Goal: Answer question/provide support: Share knowledge or assist other users

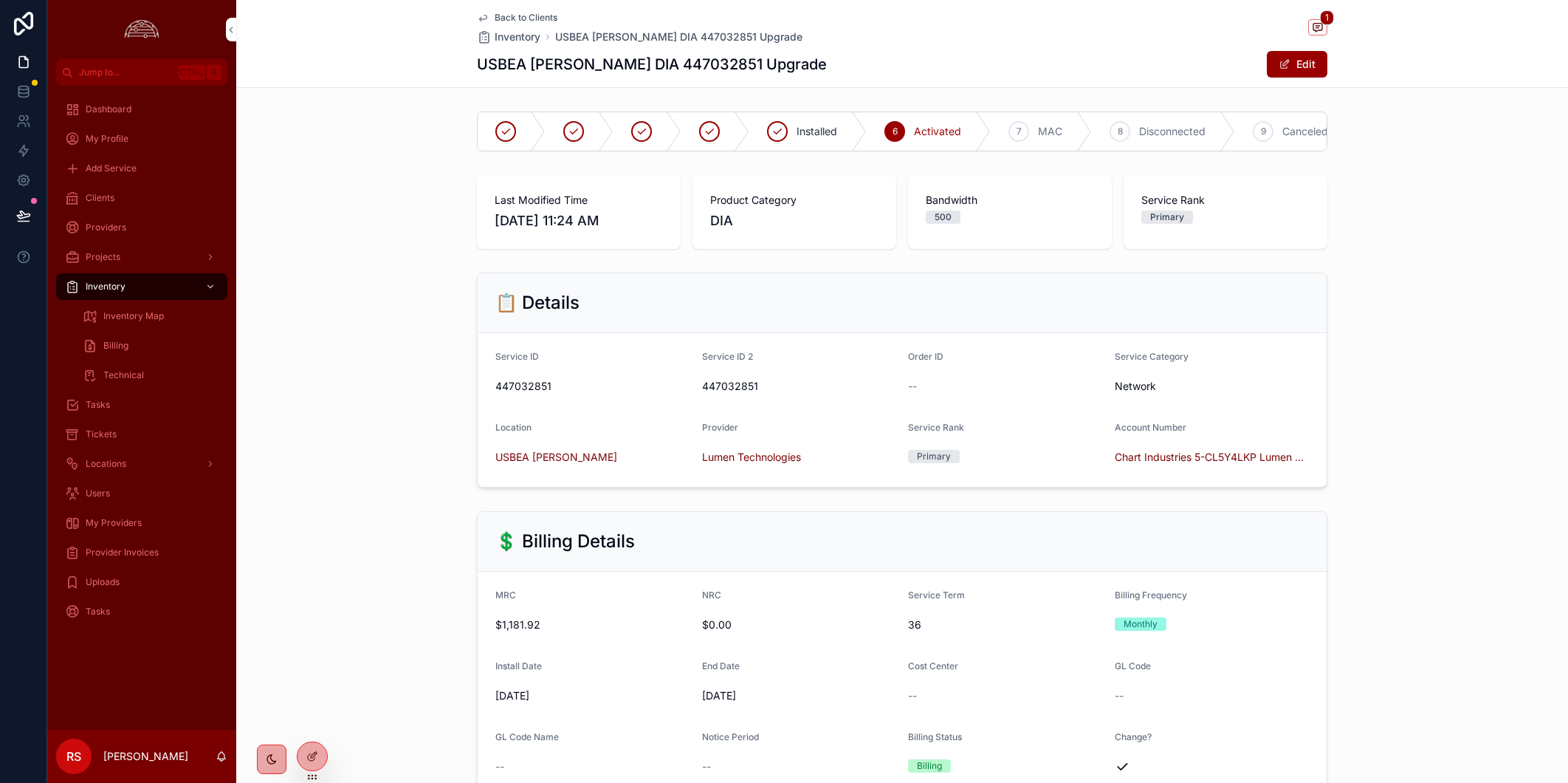
drag, startPoint x: 0, startPoint y: 0, endPoint x: 124, endPoint y: 430, distance: 447.5
click at [124, 430] on div "Tickets" at bounding box center [142, 434] width 153 height 24
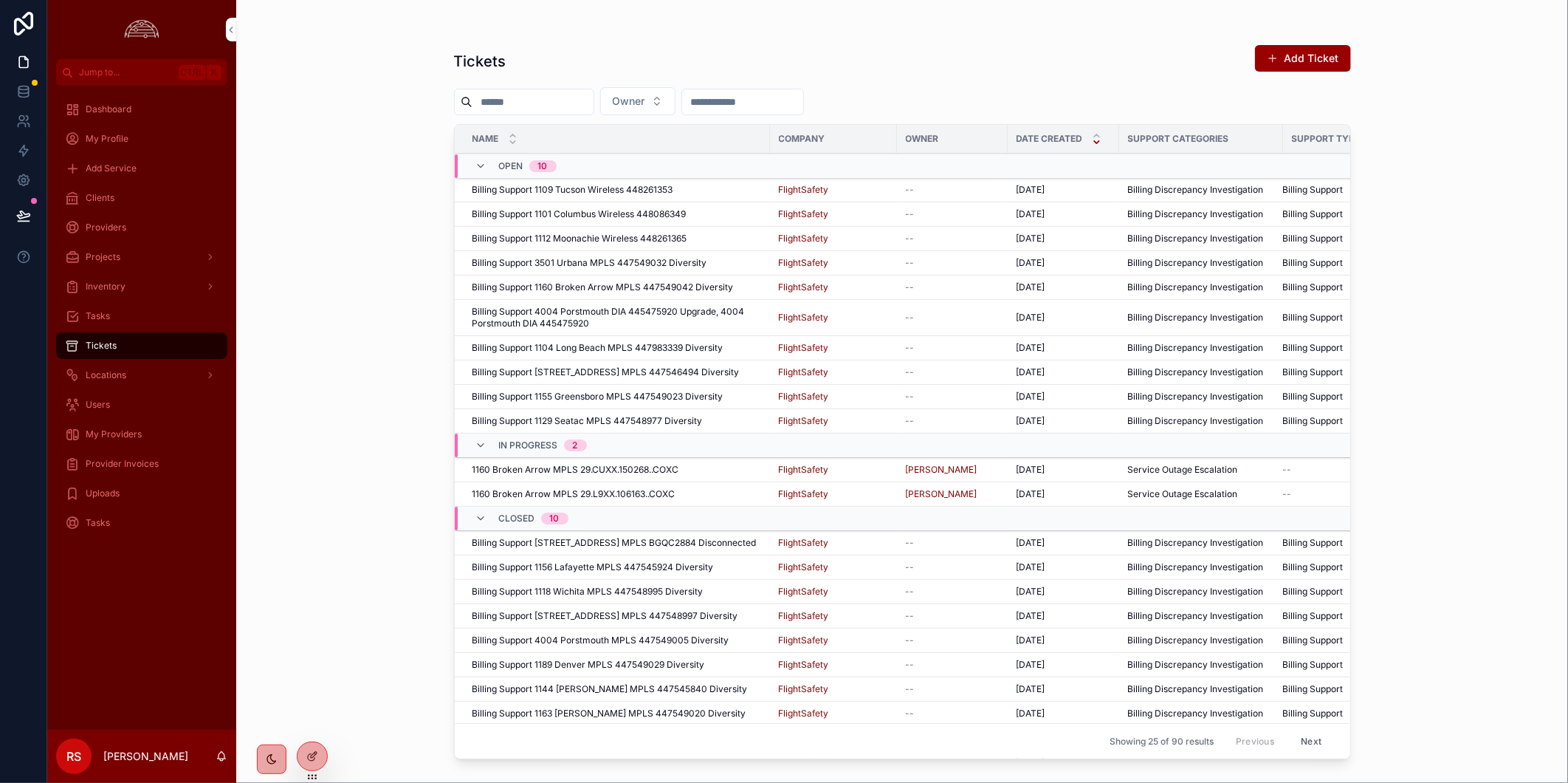
click at [721, 468] on div "1160 Broken Arrow MPLS 29.CUXX.150268..COXC 1160 Broken Arrow MPLS 29.CUXX.1502…" at bounding box center [616, 470] width 289 height 12
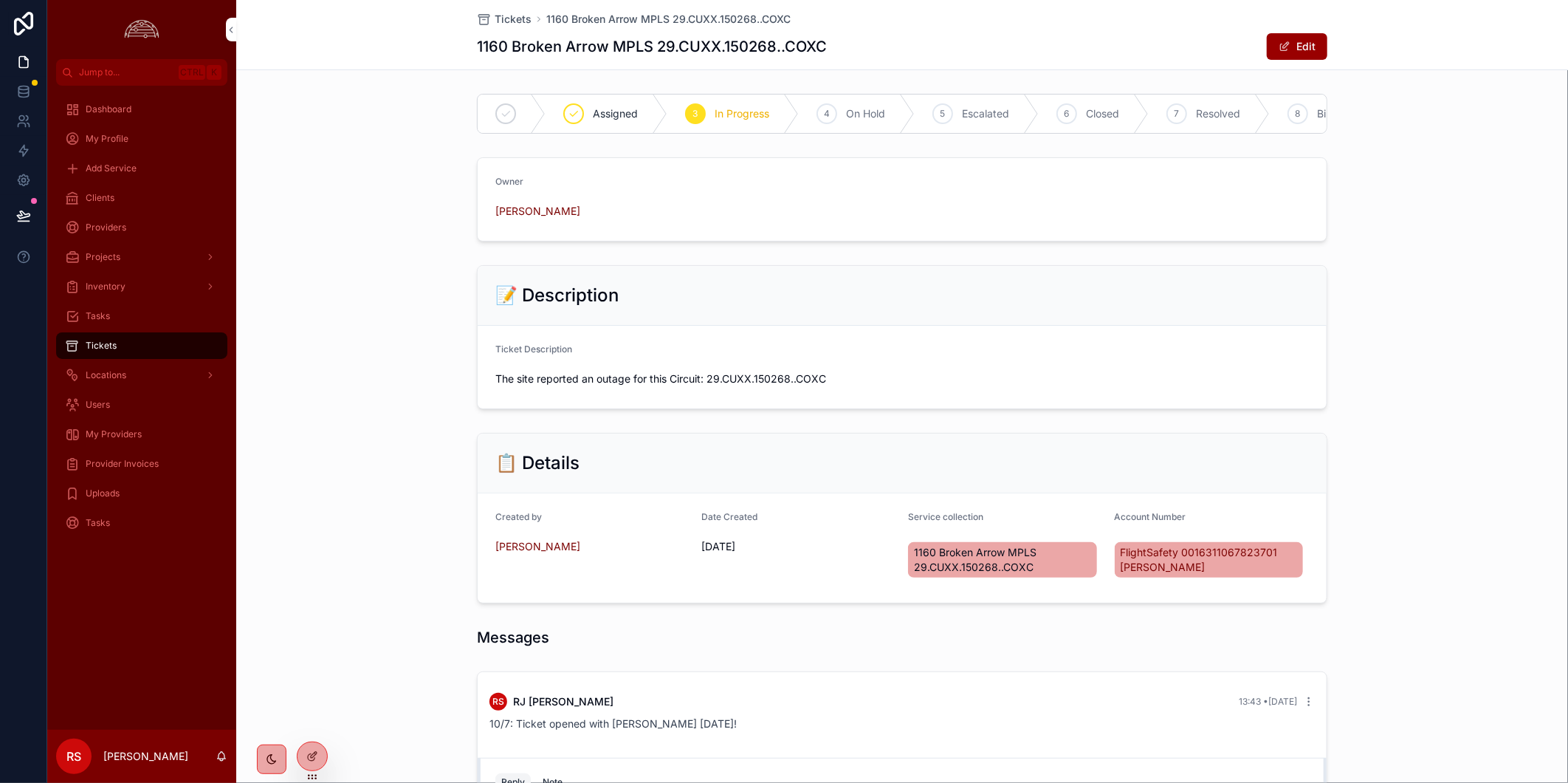
scroll to position [201, 0]
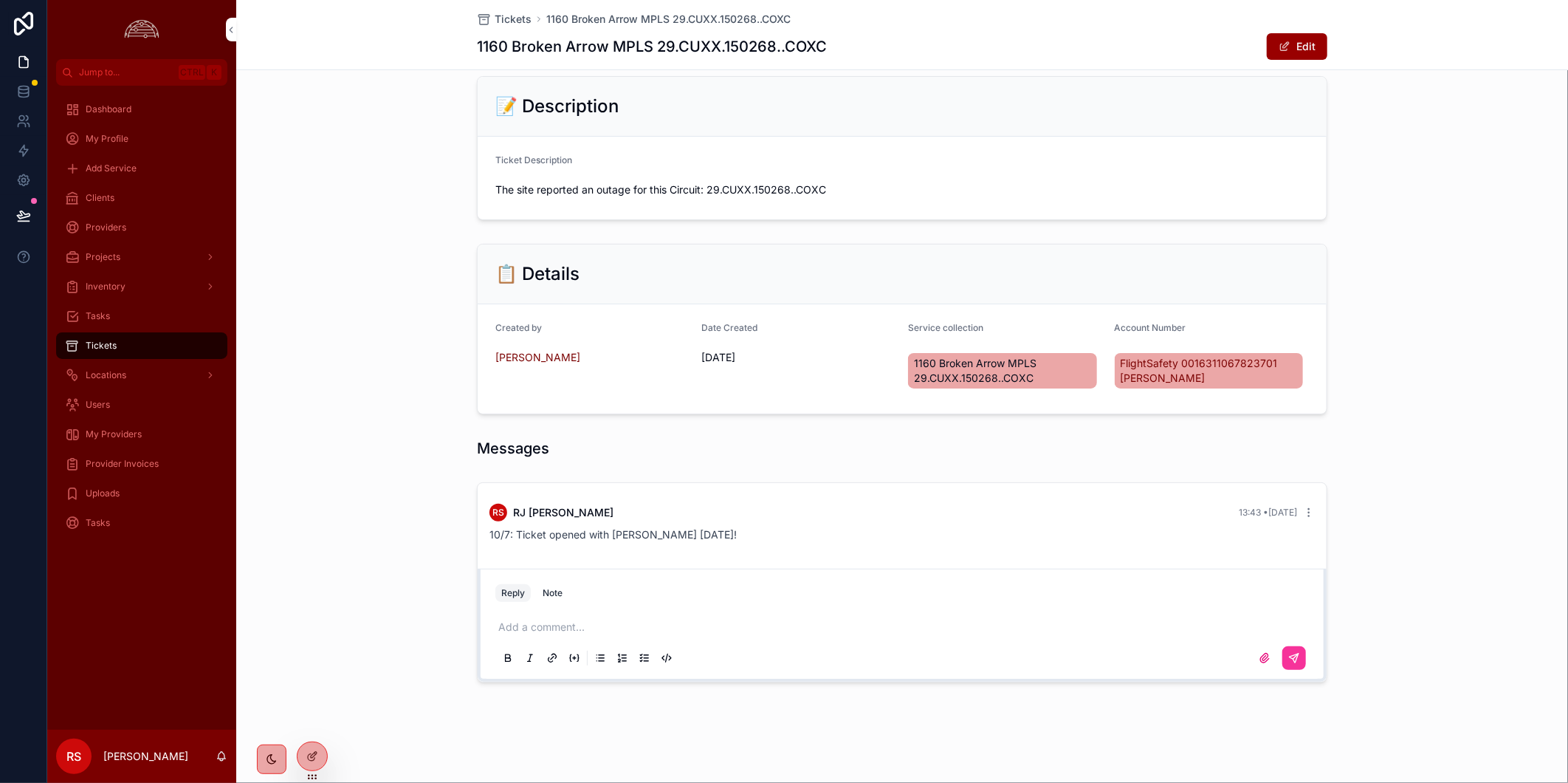
click at [551, 629] on p "scrollable content" at bounding box center [905, 627] width 814 height 15
click at [1293, 656] on icon "scrollable content" at bounding box center [1294, 658] width 9 height 9
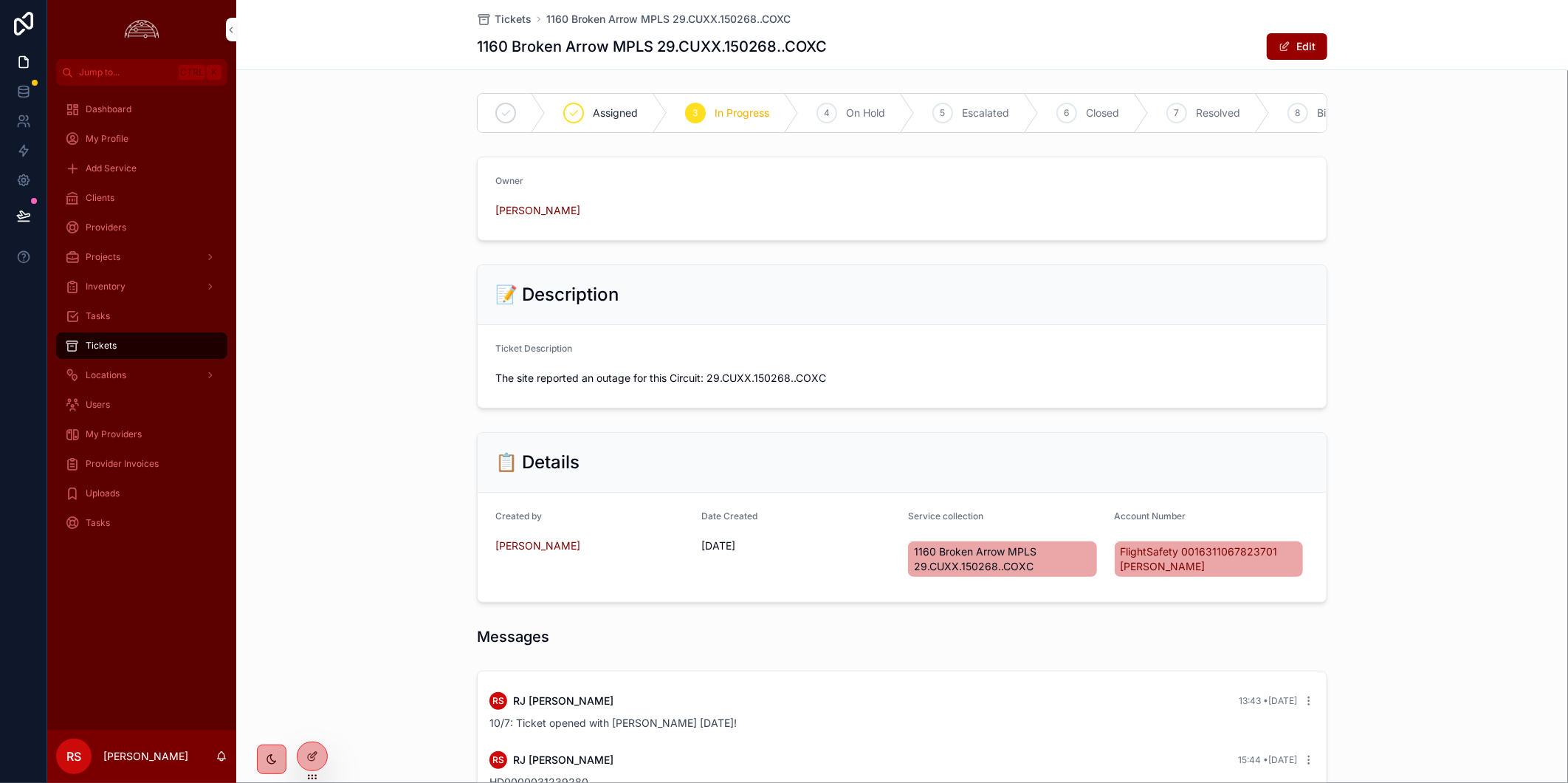
scroll to position [0, 0]
click at [511, 17] on span "Tickets" at bounding box center [513, 19] width 37 height 15
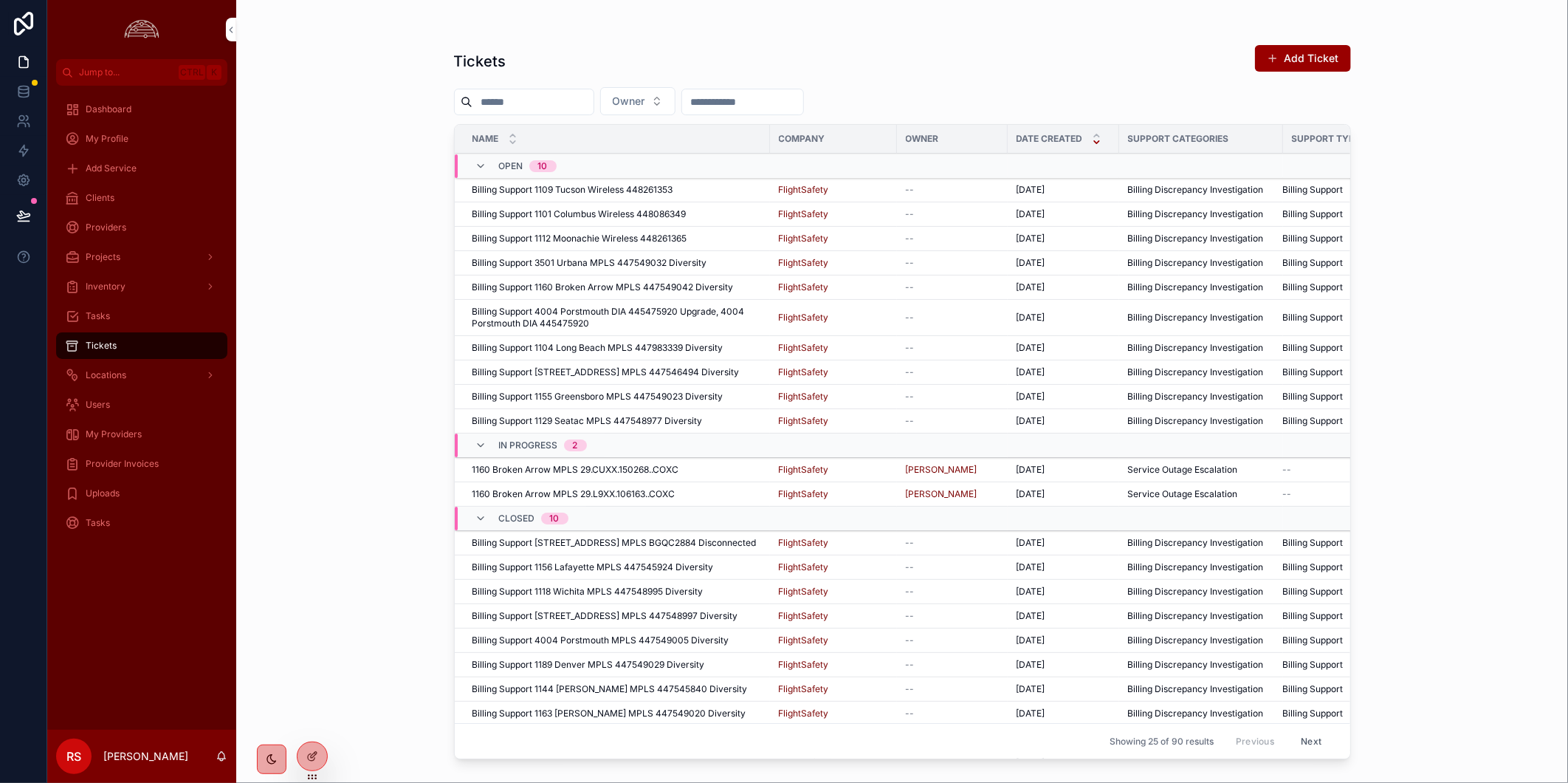
click at [710, 493] on div "1160 Broken Arrow MPLS 29.L9XX.106163..COXC 1160 Broken Arrow MPLS 29.L9XX.1061…" at bounding box center [616, 493] width 289 height 12
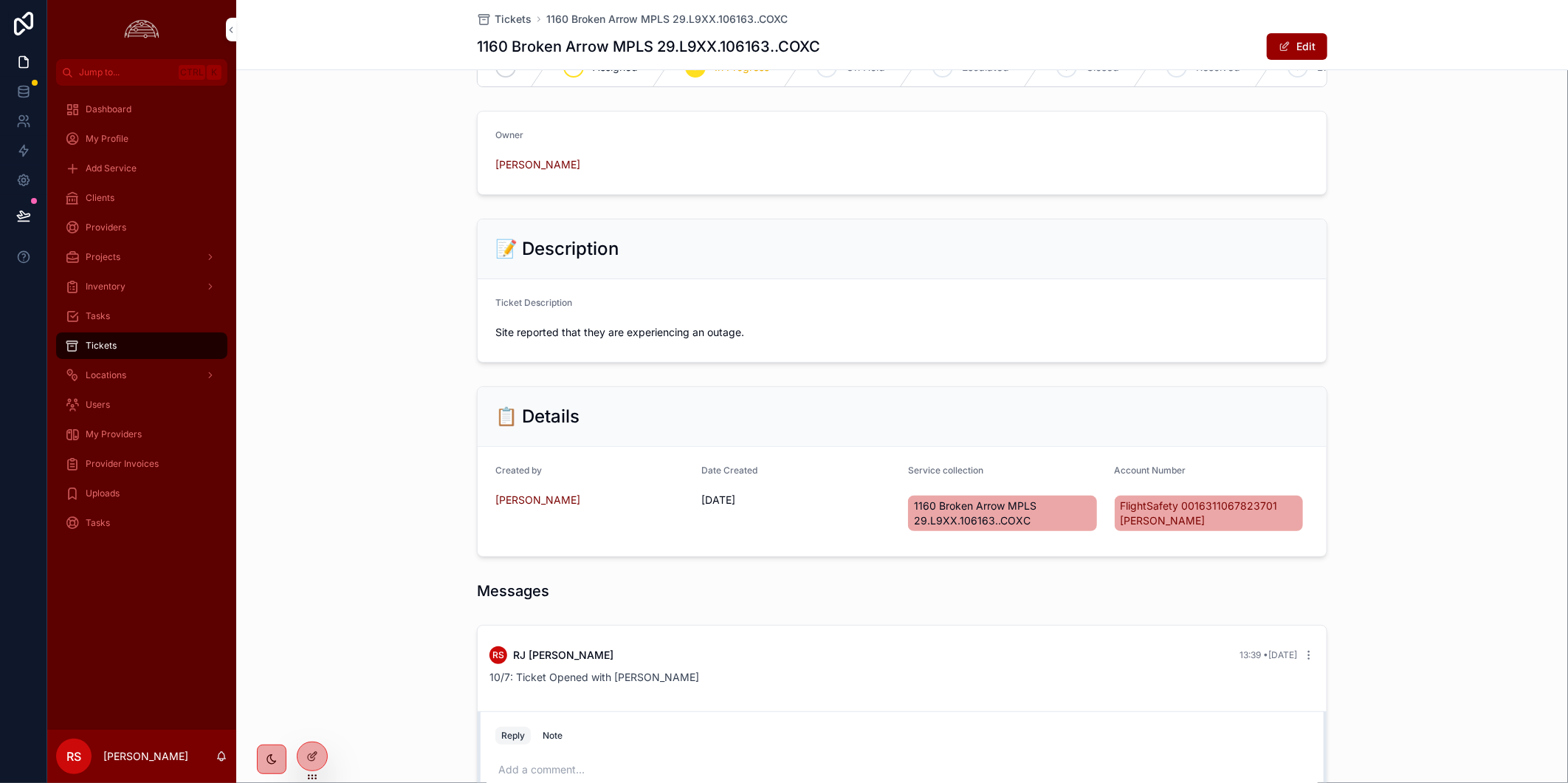
scroll to position [201, 0]
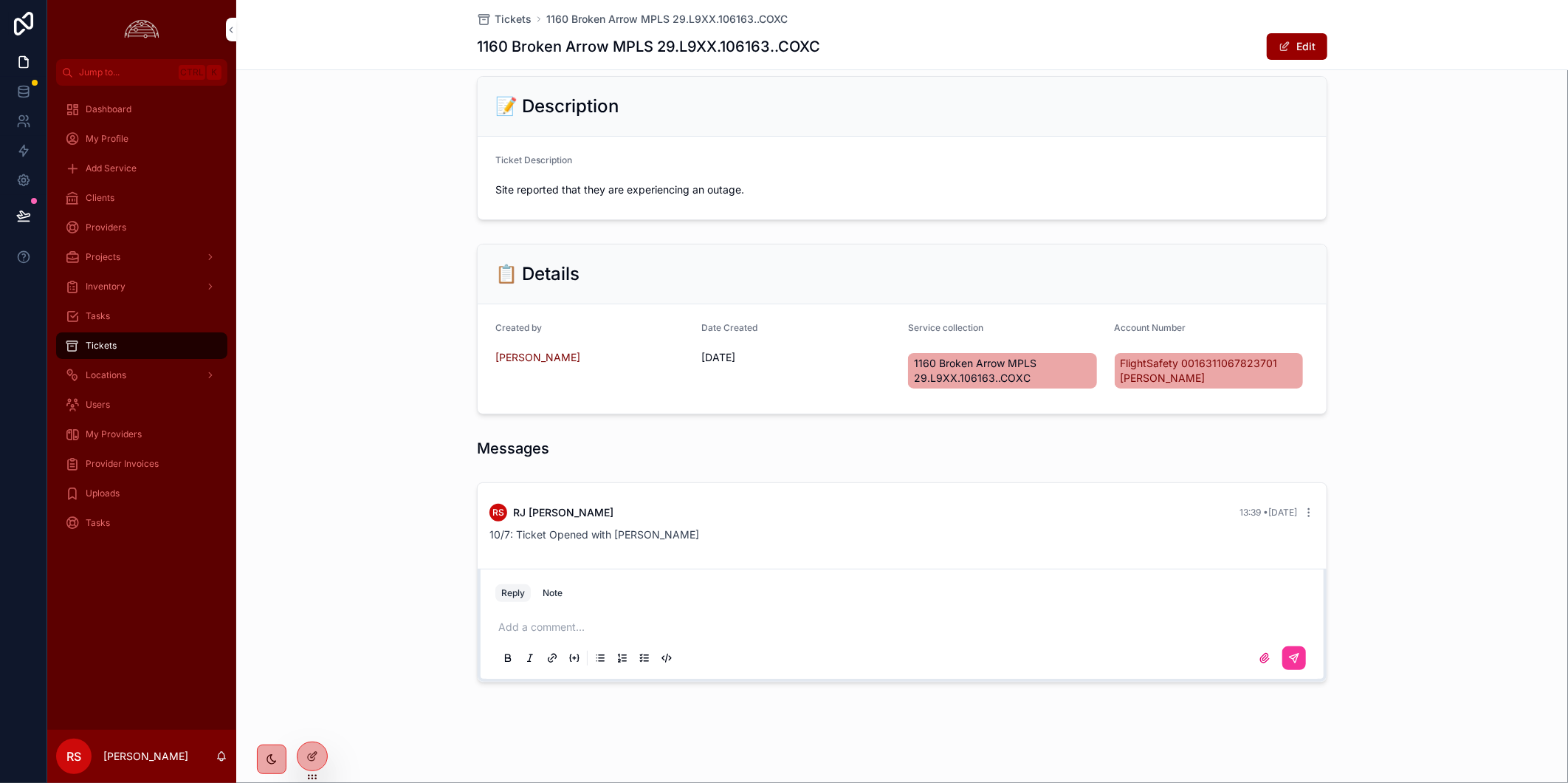
click at [677, 629] on p "scrollable content" at bounding box center [905, 627] width 814 height 15
click at [1289, 659] on icon "scrollable content" at bounding box center [1294, 658] width 12 height 12
click at [334, 626] on div "**********" at bounding box center [902, 581] width 1332 height 212
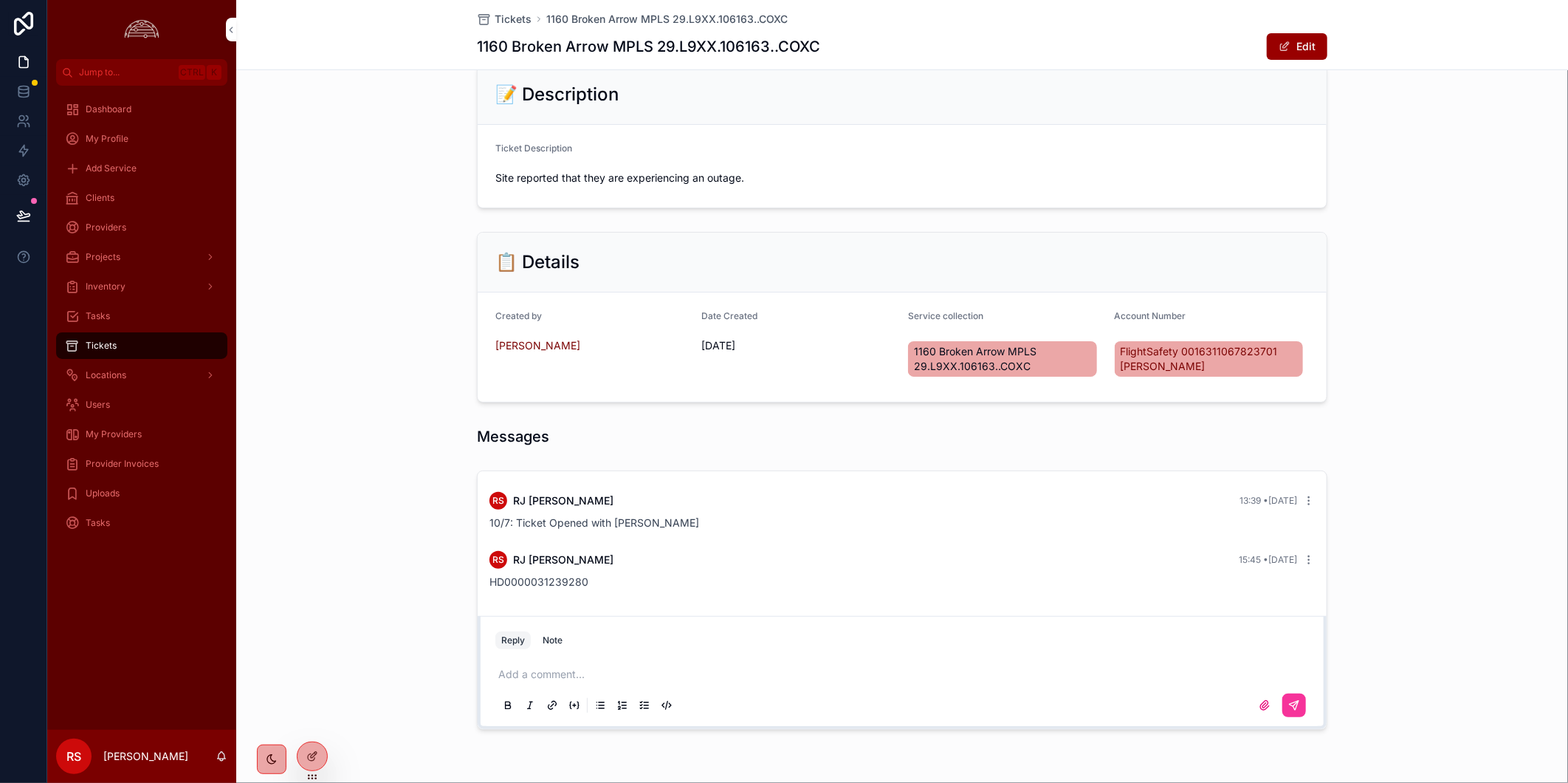
drag, startPoint x: 385, startPoint y: 501, endPoint x: 30, endPoint y: 531, distance: 356.3
click at [385, 501] on div "RS RJ Sarilla 13:39 • Today 10/7: Ticket Opened with Cox RS RJ Sarilla 15:45 • …" at bounding box center [902, 600] width 1332 height 271
click at [374, 501] on div "RS RJ Sarilla 13:39 • Today 10/7: Ticket Opened with Cox RS RJ Sarilla 15:45 • …" at bounding box center [902, 600] width 1332 height 271
drag, startPoint x: 825, startPoint y: 46, endPoint x: 649, endPoint y: 41, distance: 176.1
click at [649, 41] on div "1160 Broken Arrow MPLS 29.L9XX.106163..COXC Edit" at bounding box center [902, 46] width 851 height 28
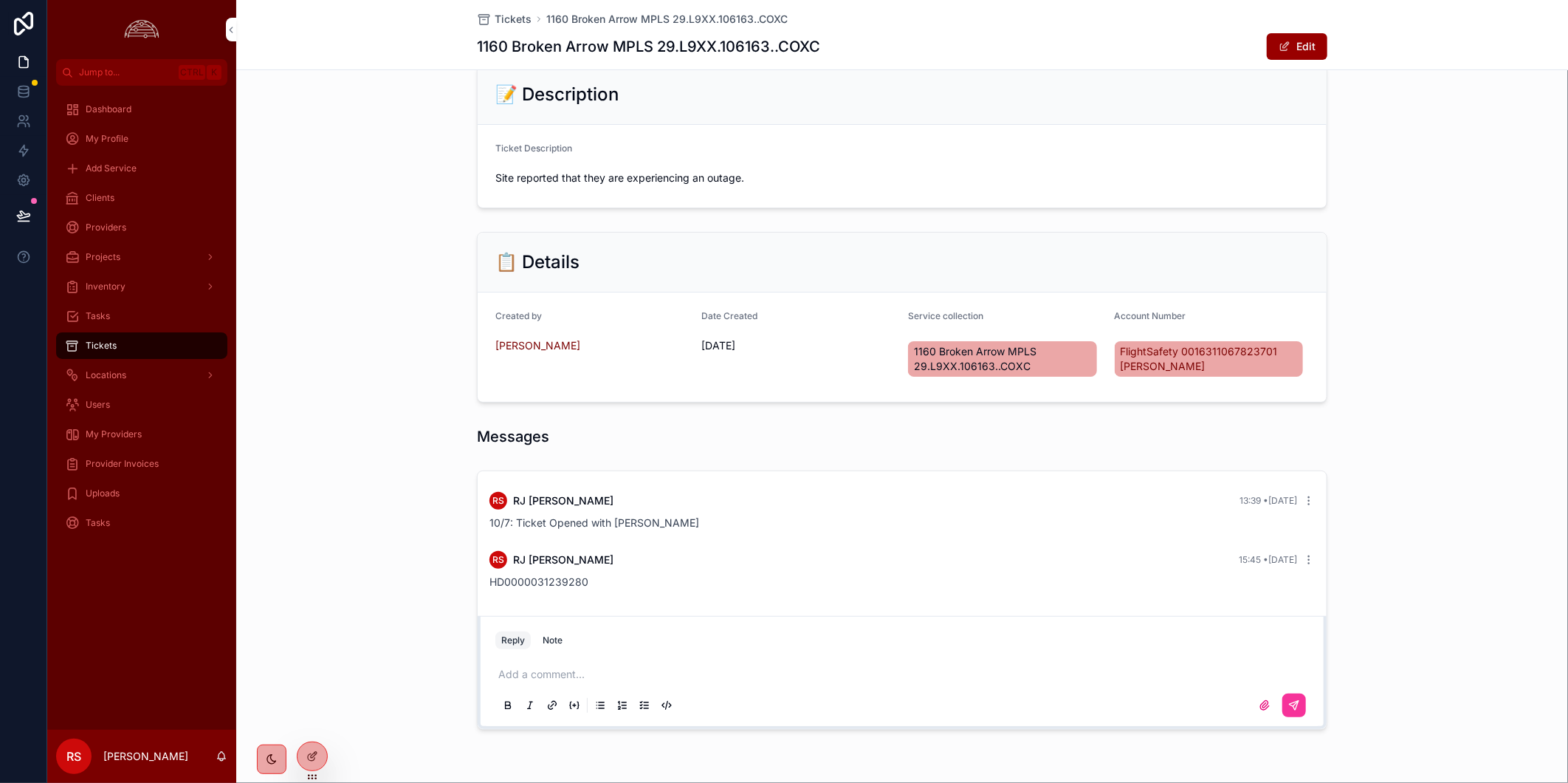
copy h1 "29.L9XX.106163..COXC"
click at [828, 43] on div "1160 Broken Arrow MPLS 29.L9XX.106163..COXC Edit" at bounding box center [902, 46] width 851 height 28
click at [821, 43] on div "1160 Broken Arrow MPLS 29.L9XX.106163..COXC Edit" at bounding box center [902, 46] width 851 height 28
click at [792, 43] on h1 "1160 Broken Arrow MPLS 29.L9XX.106163..COXC" at bounding box center [648, 46] width 343 height 21
drag, startPoint x: 814, startPoint y: 41, endPoint x: 652, endPoint y: 38, distance: 162.0
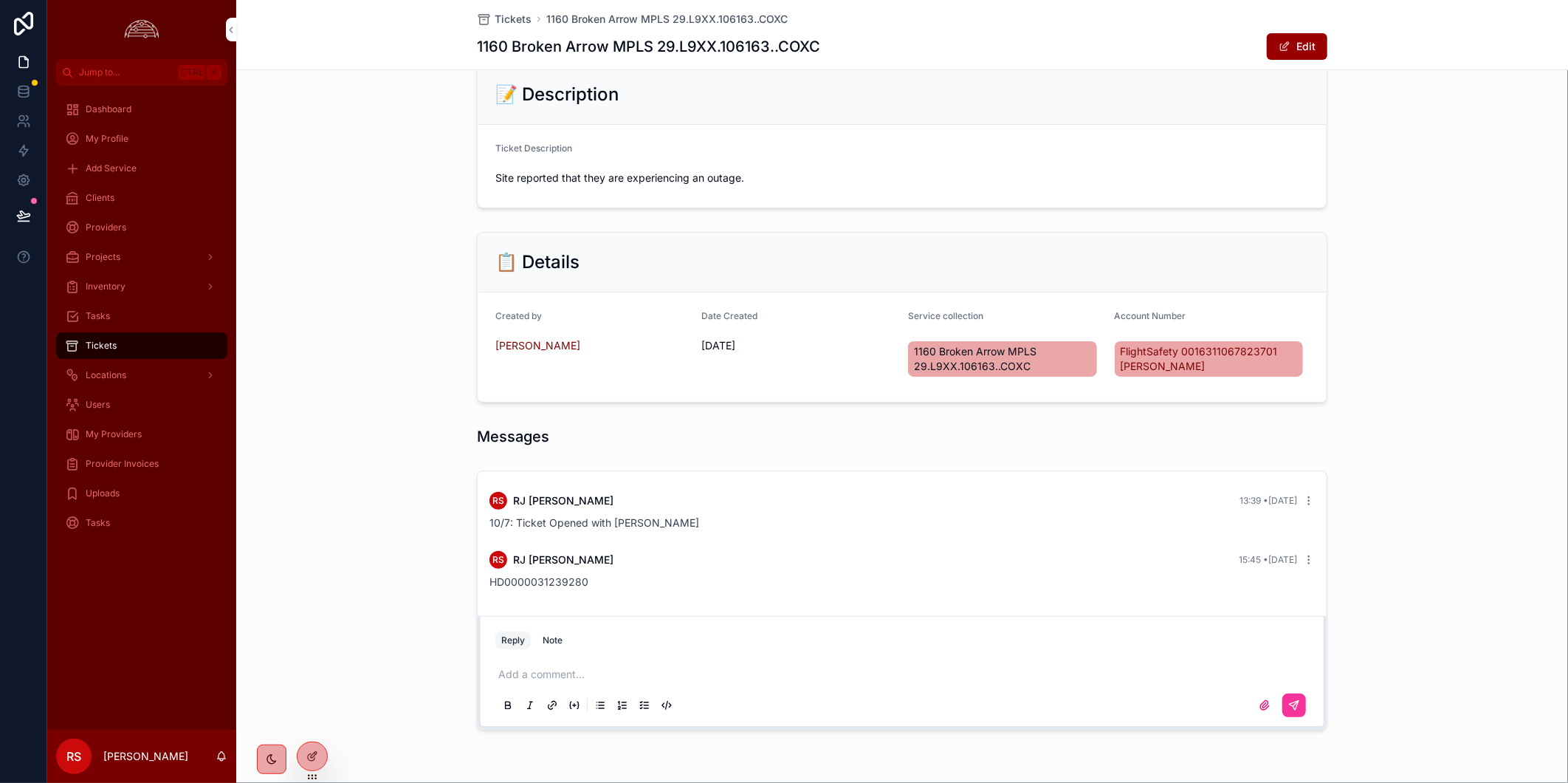
click at [652, 38] on h1 "1160 Broken Arrow MPLS 29.L9XX.106163..COXC" at bounding box center [648, 46] width 343 height 21
copy h1 "29.L9XX.106163..COXC"
click at [633, 25] on span "1160 Broken Arrow MPLS 29.L9XX.106163..COXC" at bounding box center [667, 19] width 242 height 15
drag, startPoint x: 463, startPoint y: 48, endPoint x: 598, endPoint y: 55, distance: 135.2
click at [598, 55] on div "Tickets 1160 Broken Arrow MPLS 29.L9XX.106163..COXC 1160 Broken Arrow MPLS 29.L…" at bounding box center [902, 35] width 1332 height 70
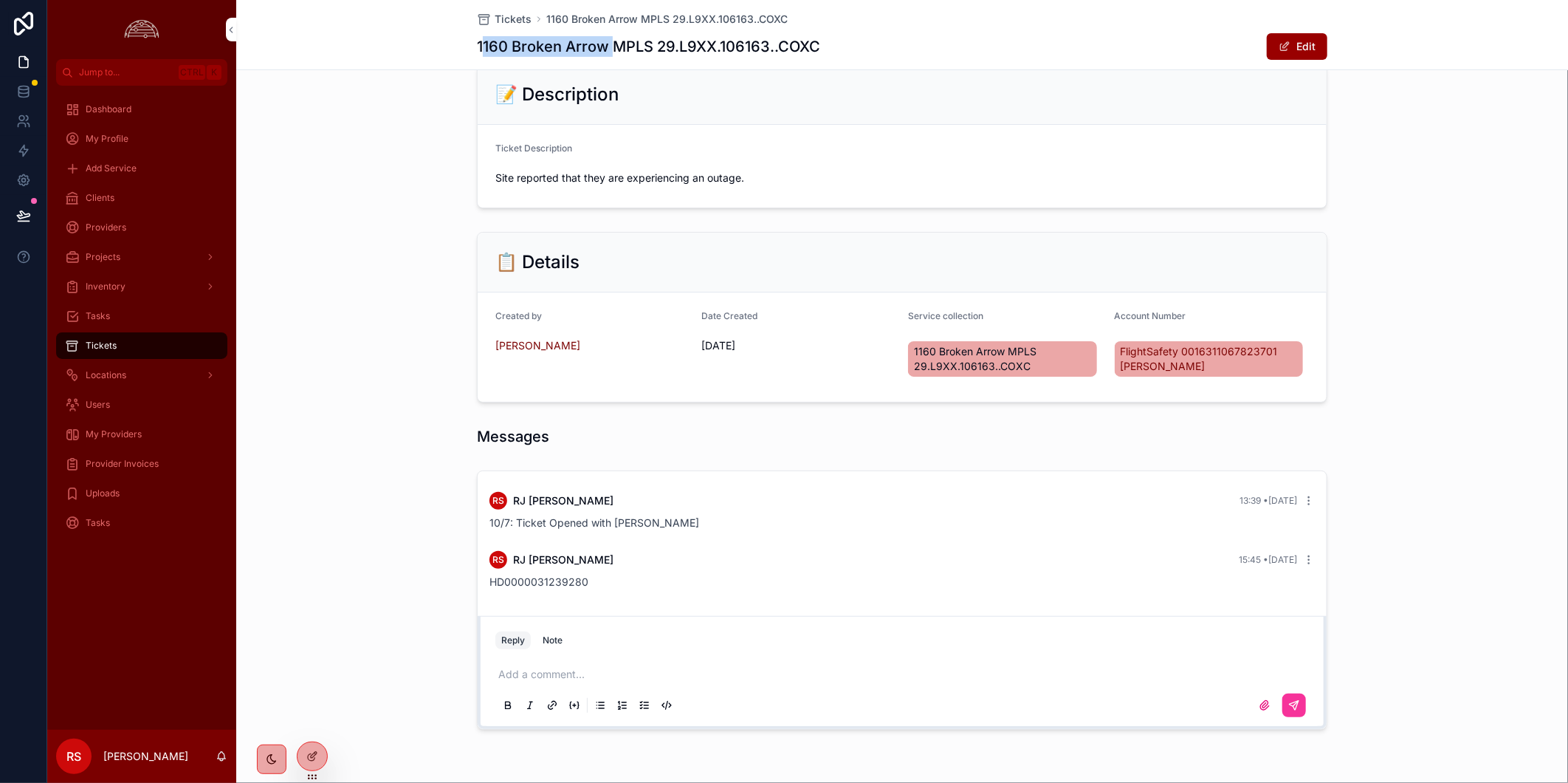
copy h1 "1160 Broken Arrow"
click at [185, 626] on div "Dashboard My Profile Add Service Clients Providers Projects Inventory Tasks Tic…" at bounding box center [142, 407] width 189 height 644
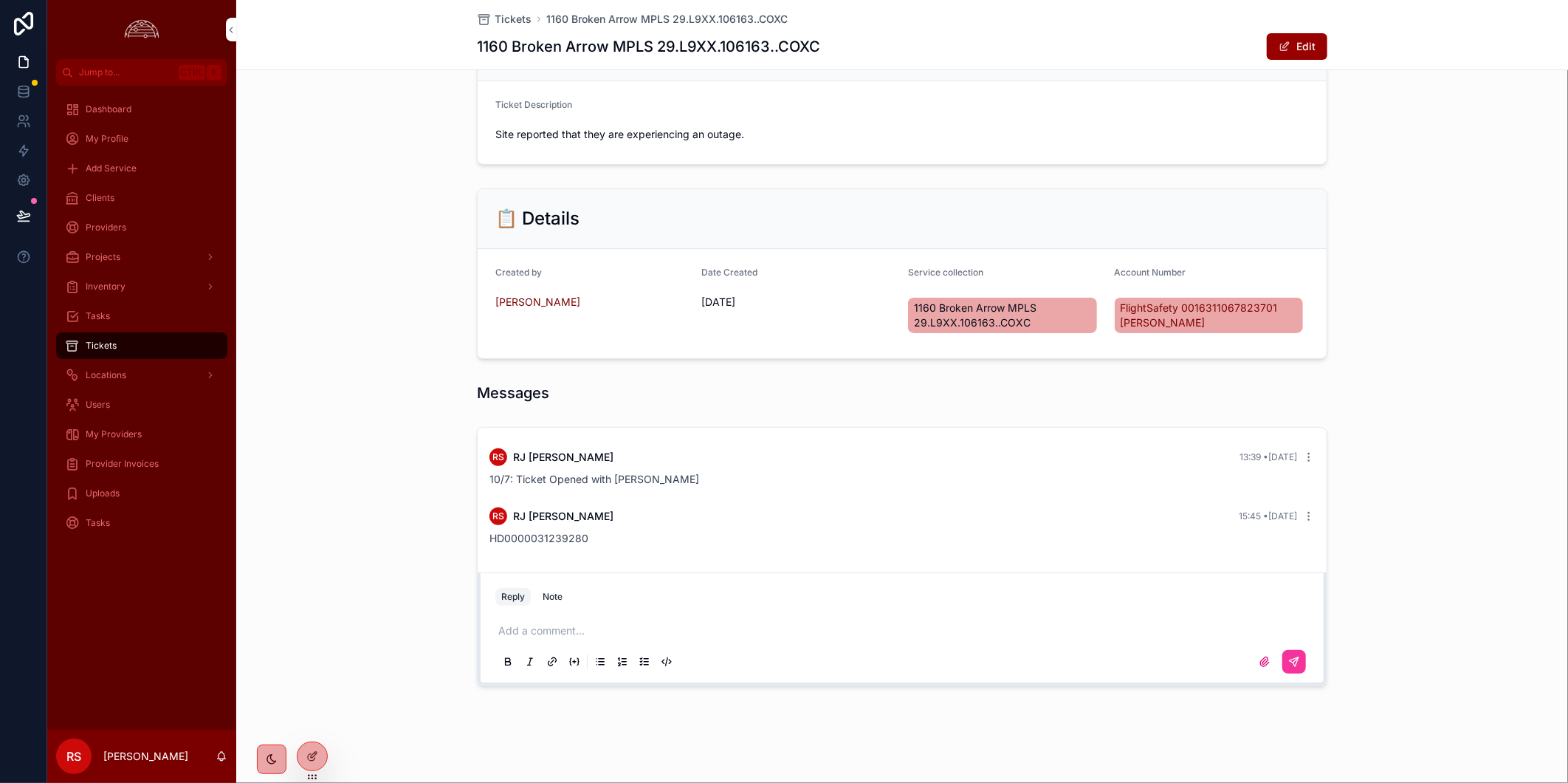
scroll to position [260, 0]
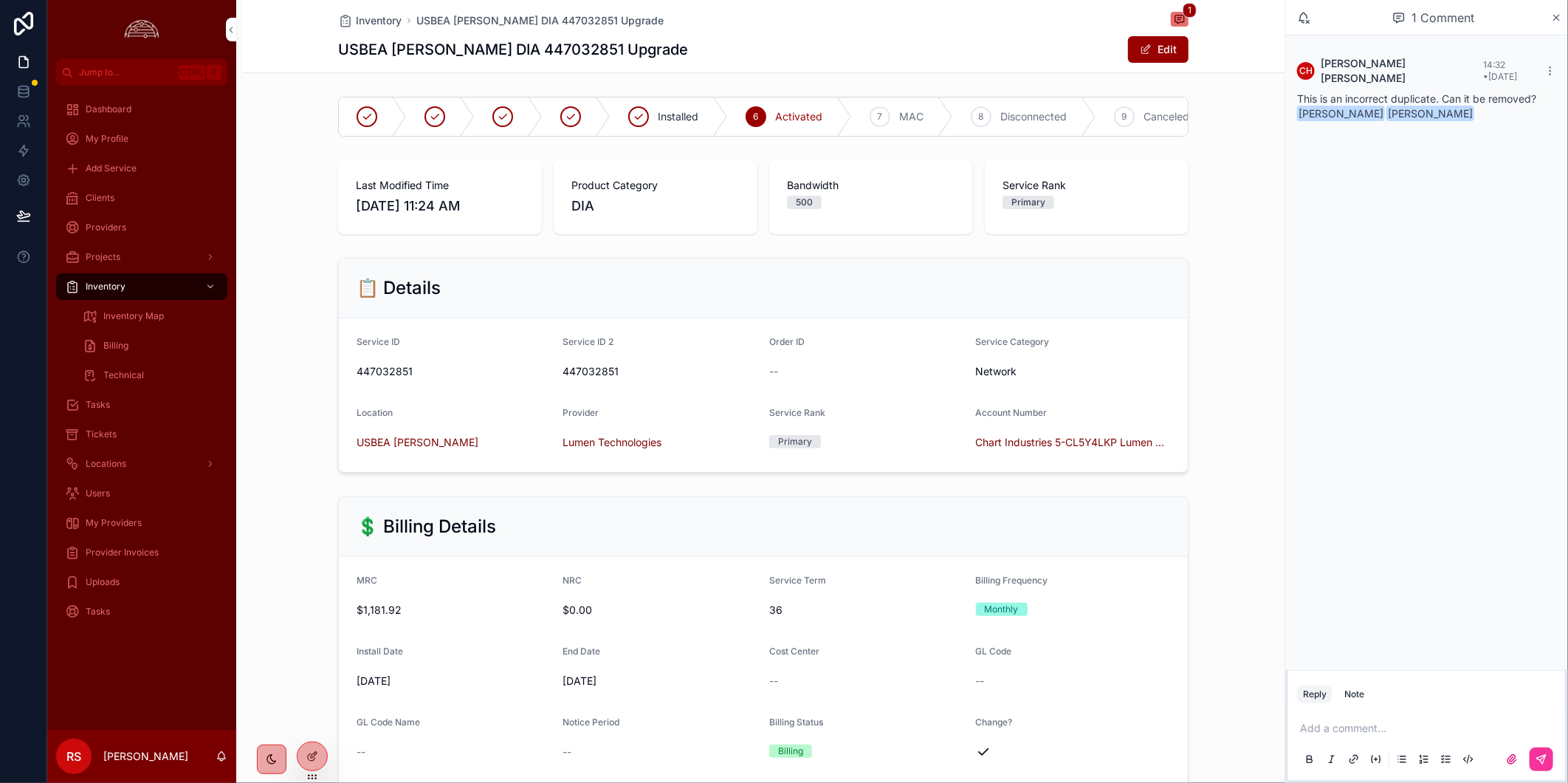
click at [133, 409] on div "Tasks" at bounding box center [142, 405] width 153 height 24
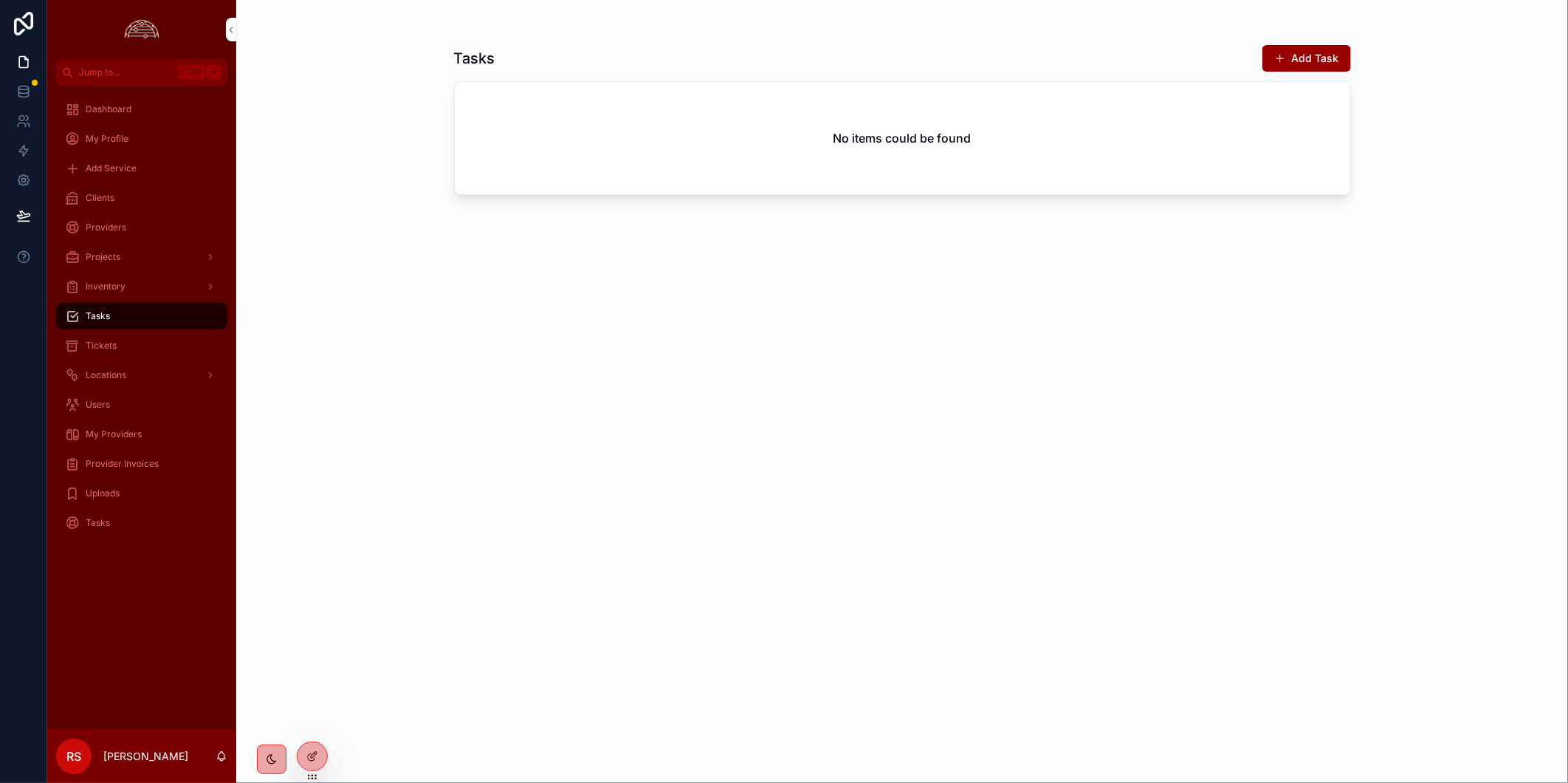
click at [120, 345] on div "Tickets" at bounding box center [142, 345] width 153 height 24
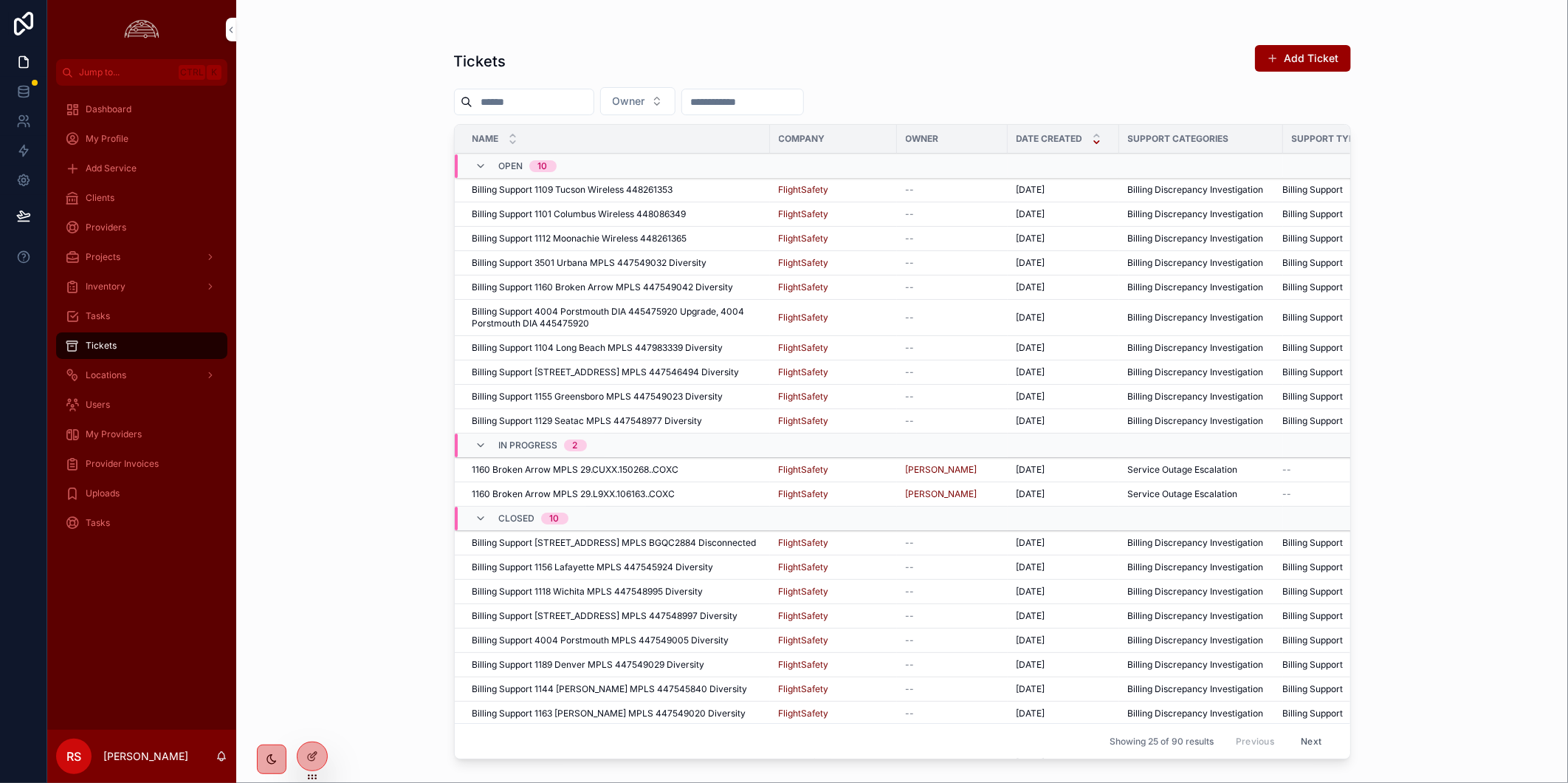
click at [704, 472] on div "1160 Broken Arrow MPLS 29.CUXX.150268..COXC 1160 Broken Arrow MPLS 29.CUXX.1502…" at bounding box center [616, 470] width 289 height 12
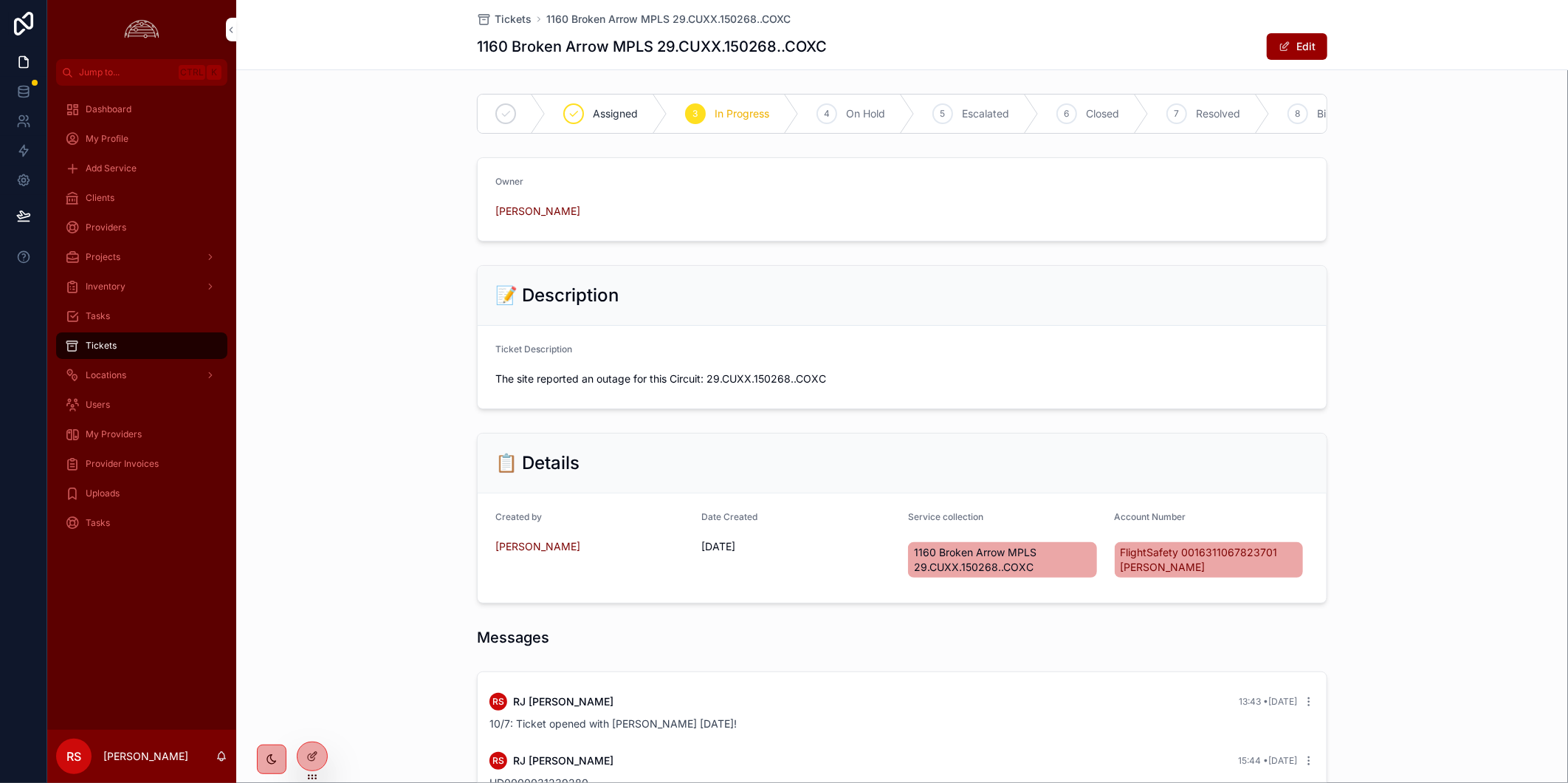
click at [1395, 540] on div "📋 Details Created by [PERSON_NAME] Date Created [DATE] Service collection 1160 …" at bounding box center [902, 518] width 1332 height 183
click at [0, 0] on icon "scrollable content" at bounding box center [0, 0] width 0 height 0
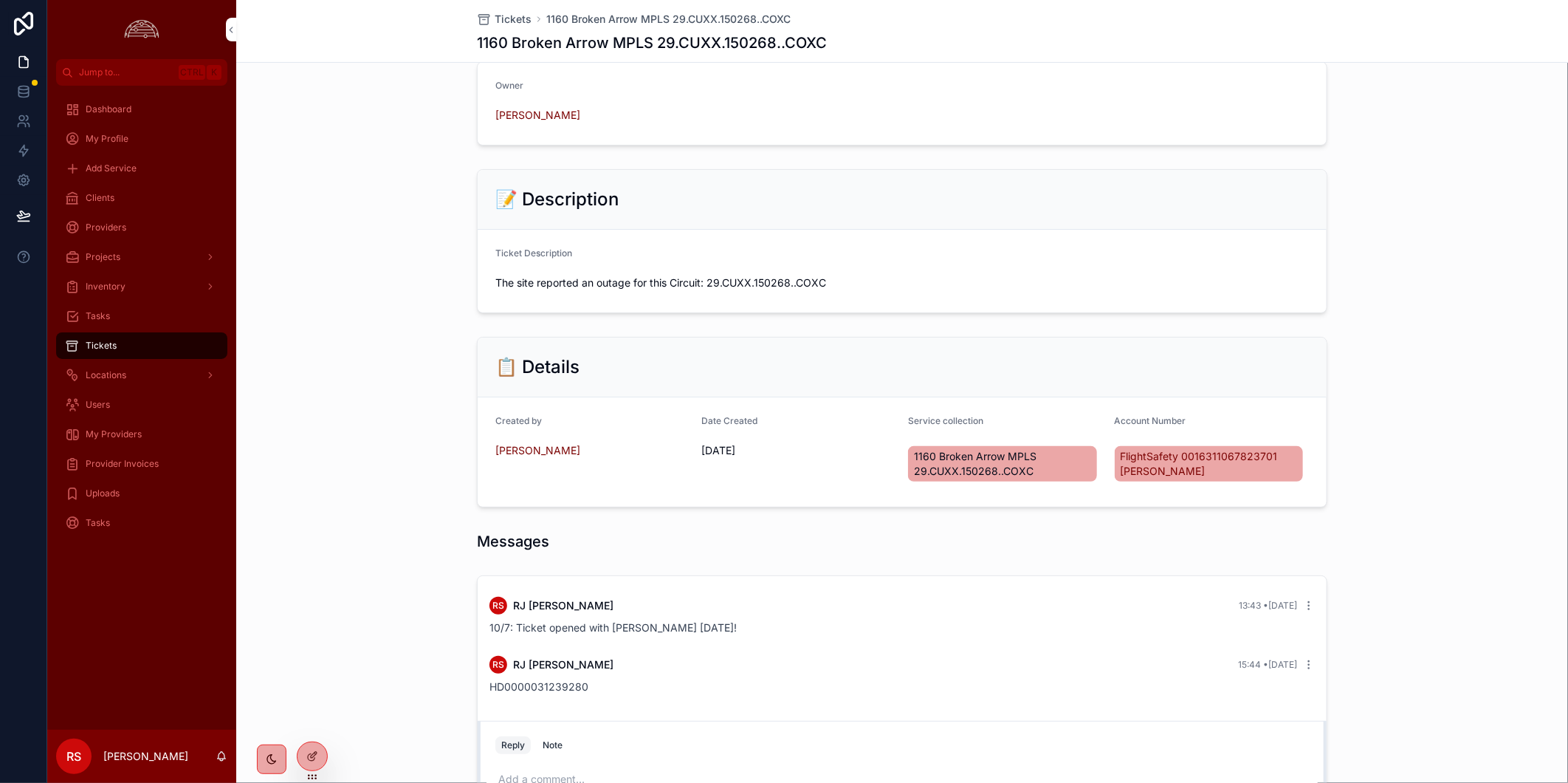
scroll to position [240, 0]
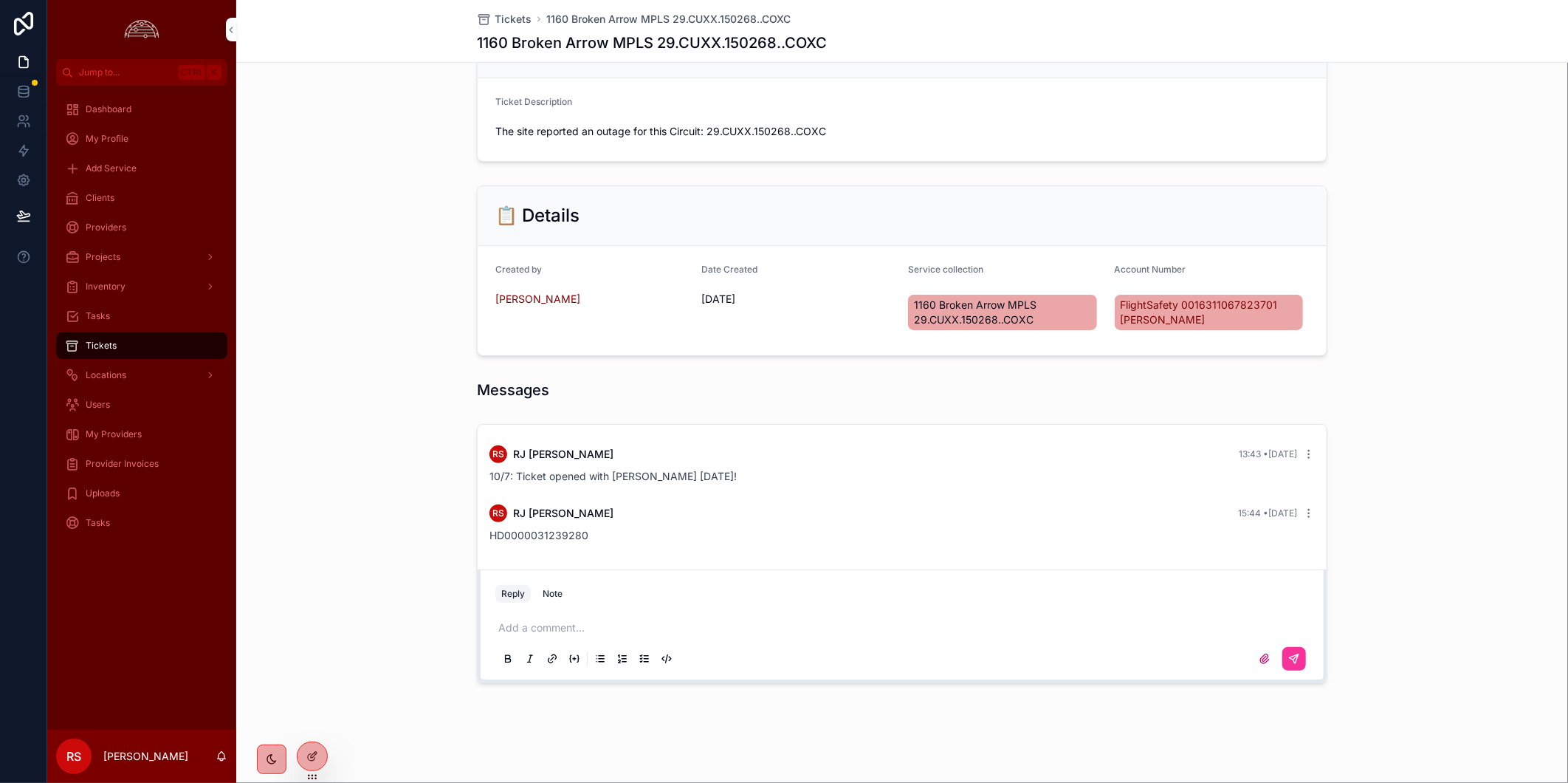
click at [606, 626] on p "scrollable content" at bounding box center [905, 628] width 814 height 15
click at [498, 623] on span "**********" at bounding box center [654, 627] width 311 height 10
click at [1288, 658] on icon "scrollable content" at bounding box center [1294, 659] width 12 height 12
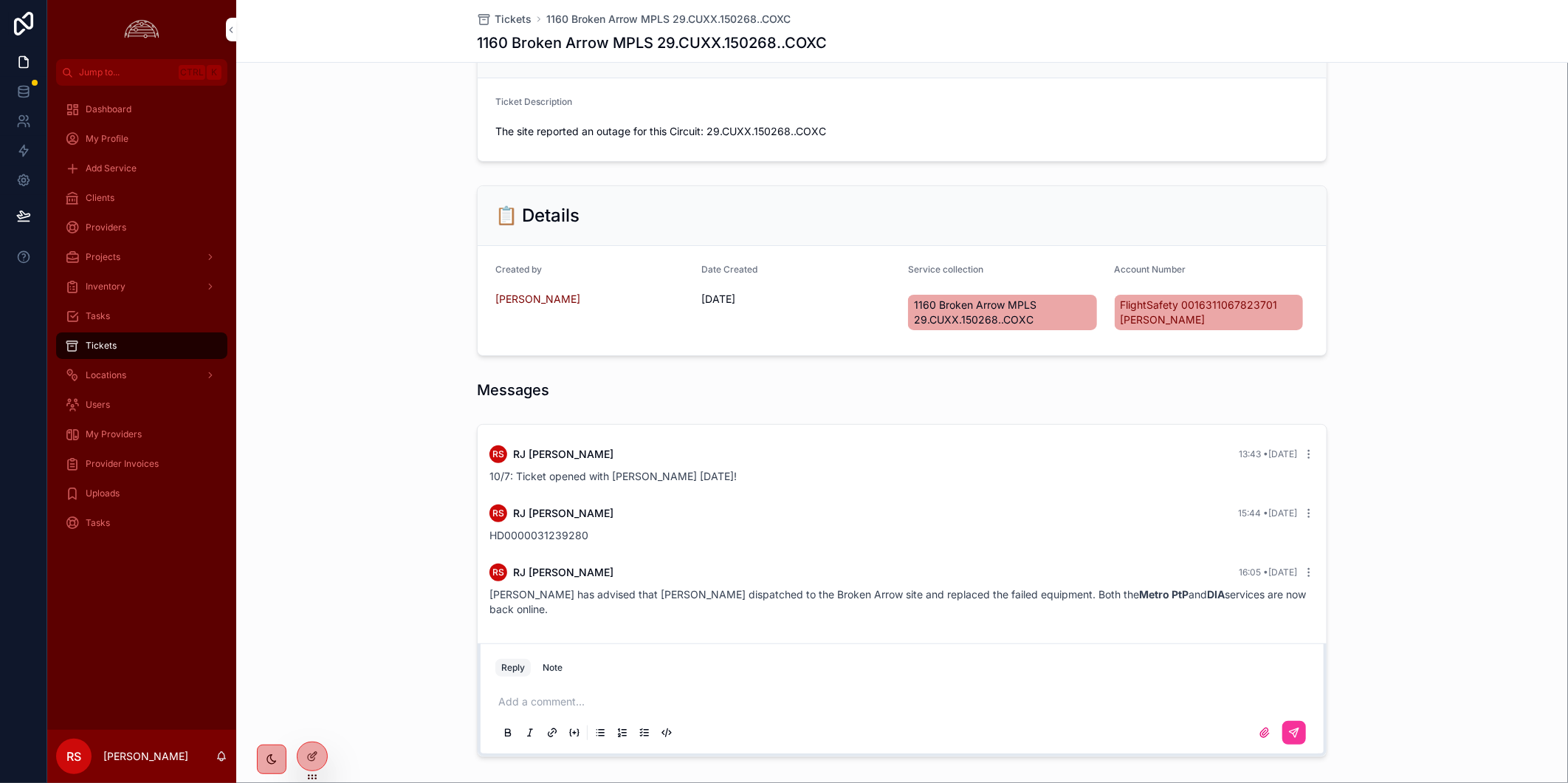
click at [665, 594] on span "[PERSON_NAME] has advised that [PERSON_NAME] dispatched to the Broken Arrow sit…" at bounding box center [897, 601] width 816 height 27
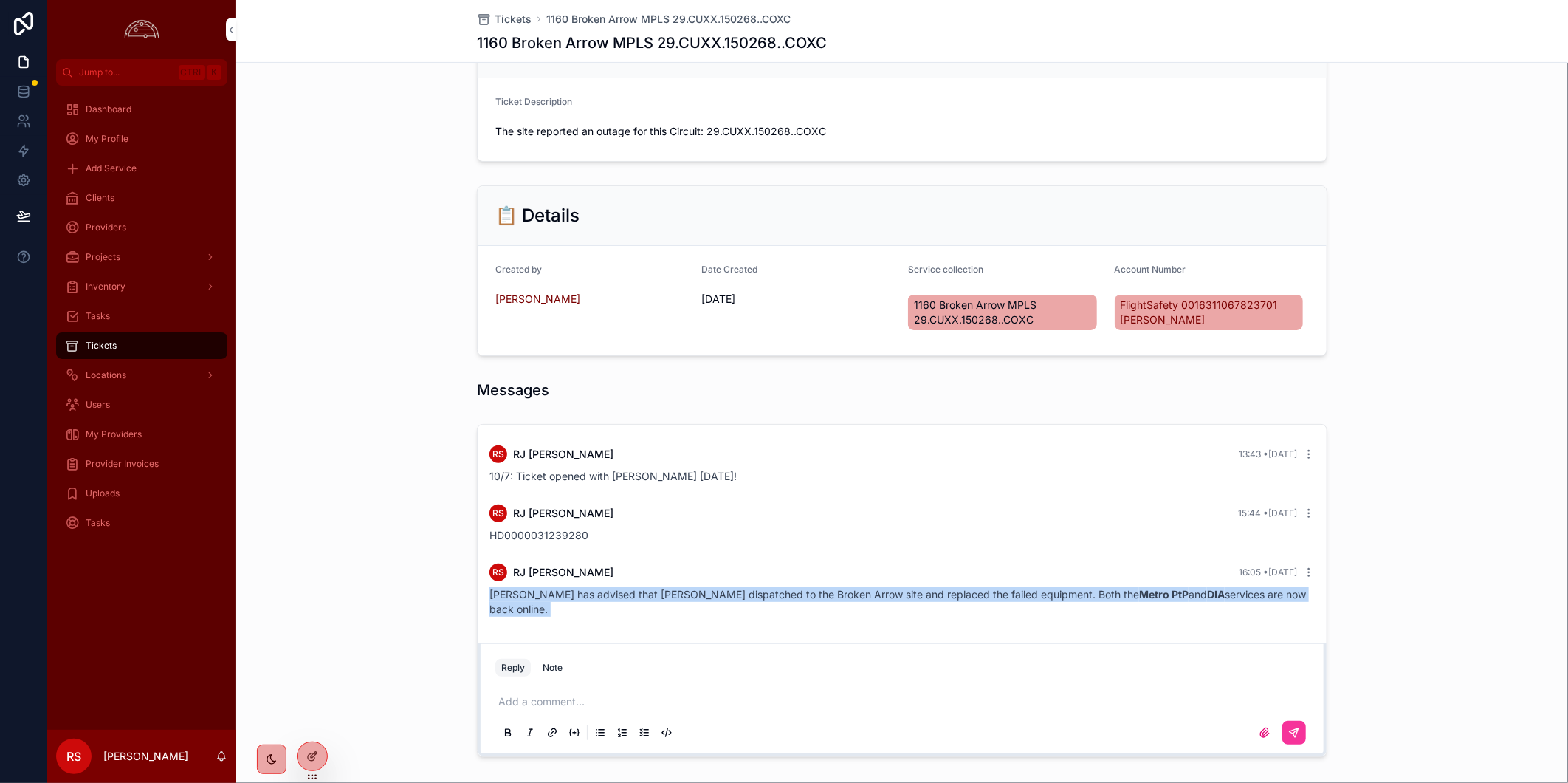
click at [665, 594] on span "[PERSON_NAME] has advised that [PERSON_NAME] dispatched to the Broken Arrow sit…" at bounding box center [897, 601] width 816 height 27
copy span "[PERSON_NAME] has advised that [PERSON_NAME] dispatched to the Broken Arrow sit…"
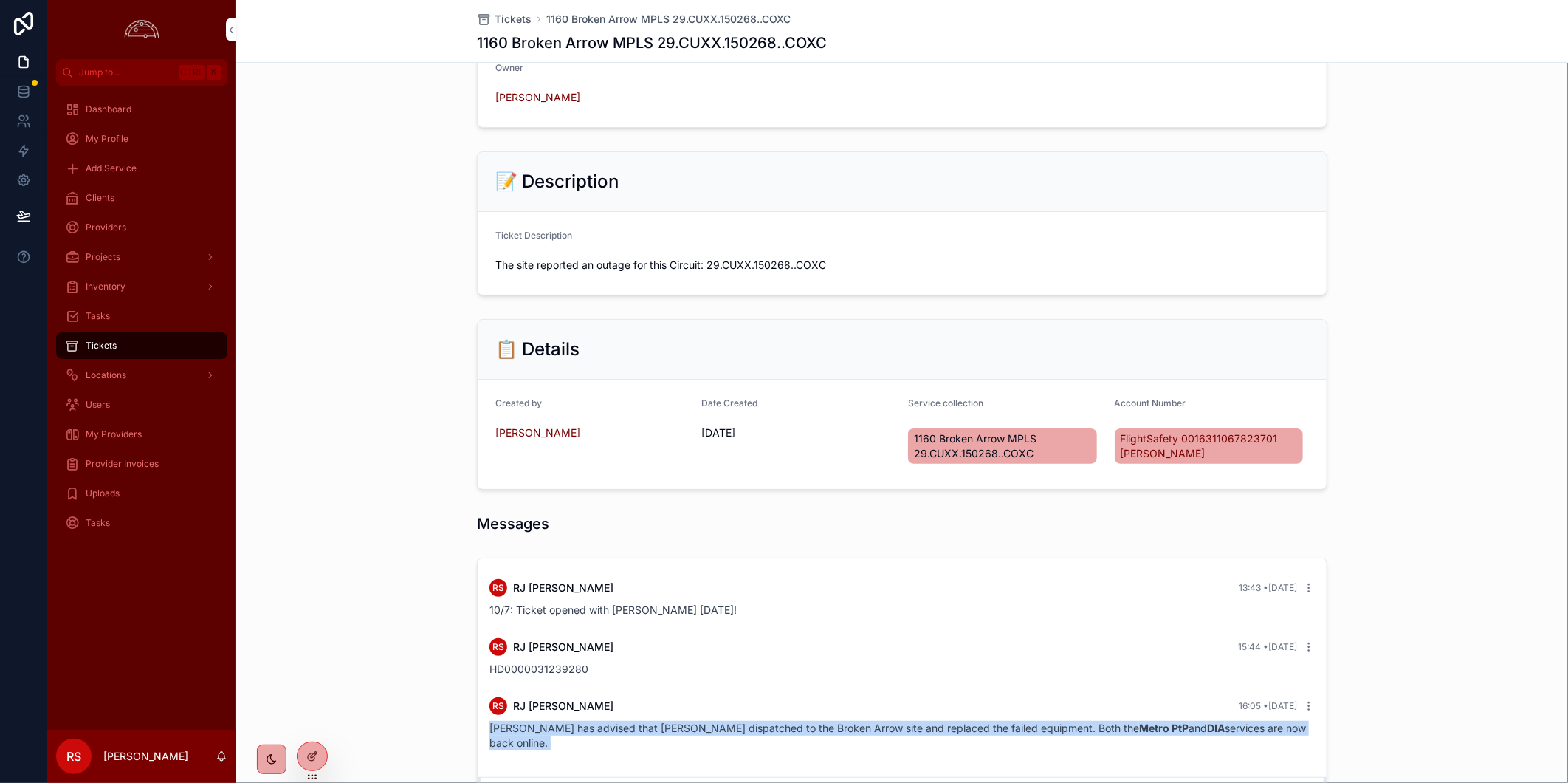
scroll to position [0, 0]
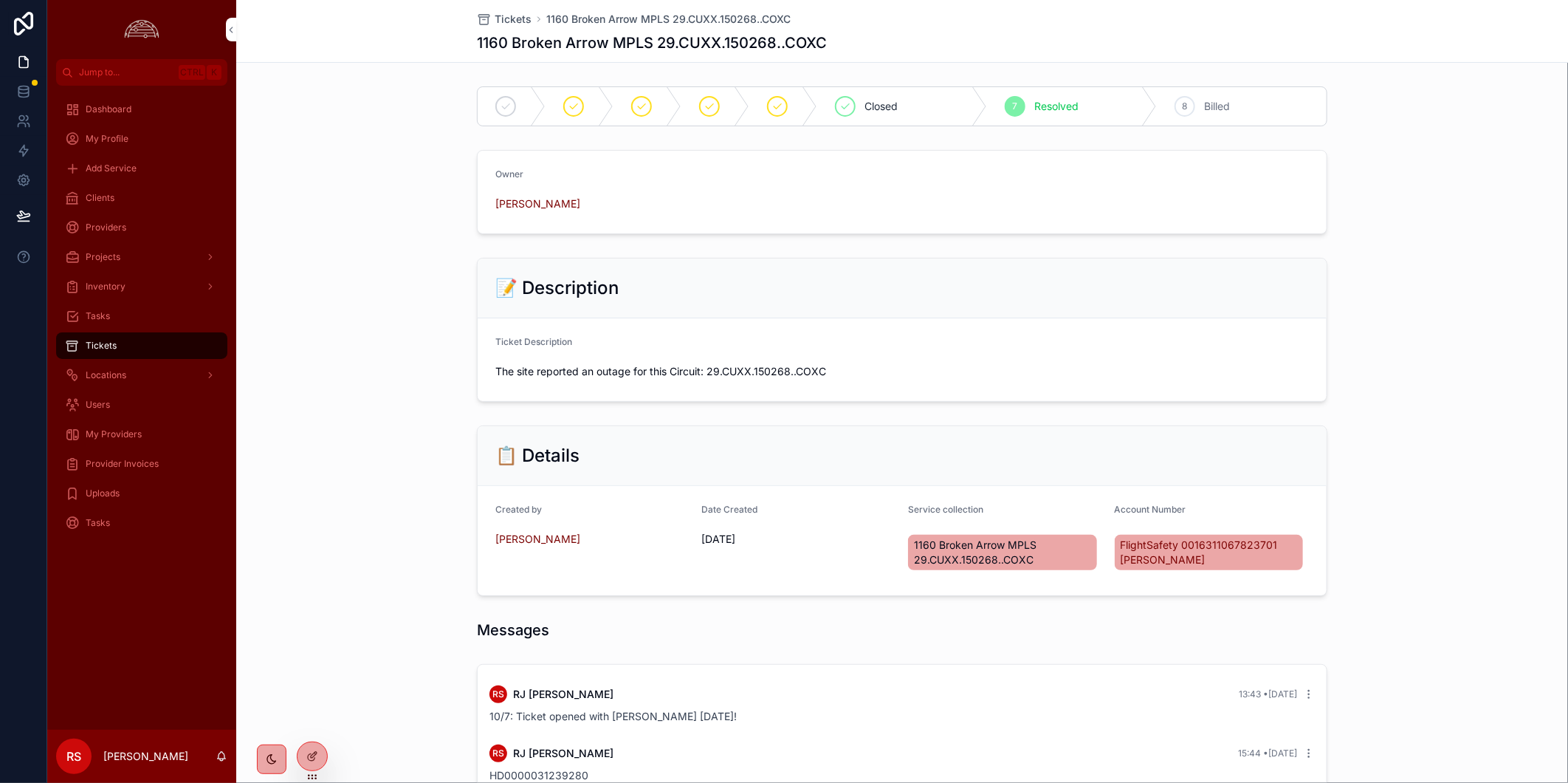
click at [510, 18] on span "Tickets" at bounding box center [513, 19] width 37 height 15
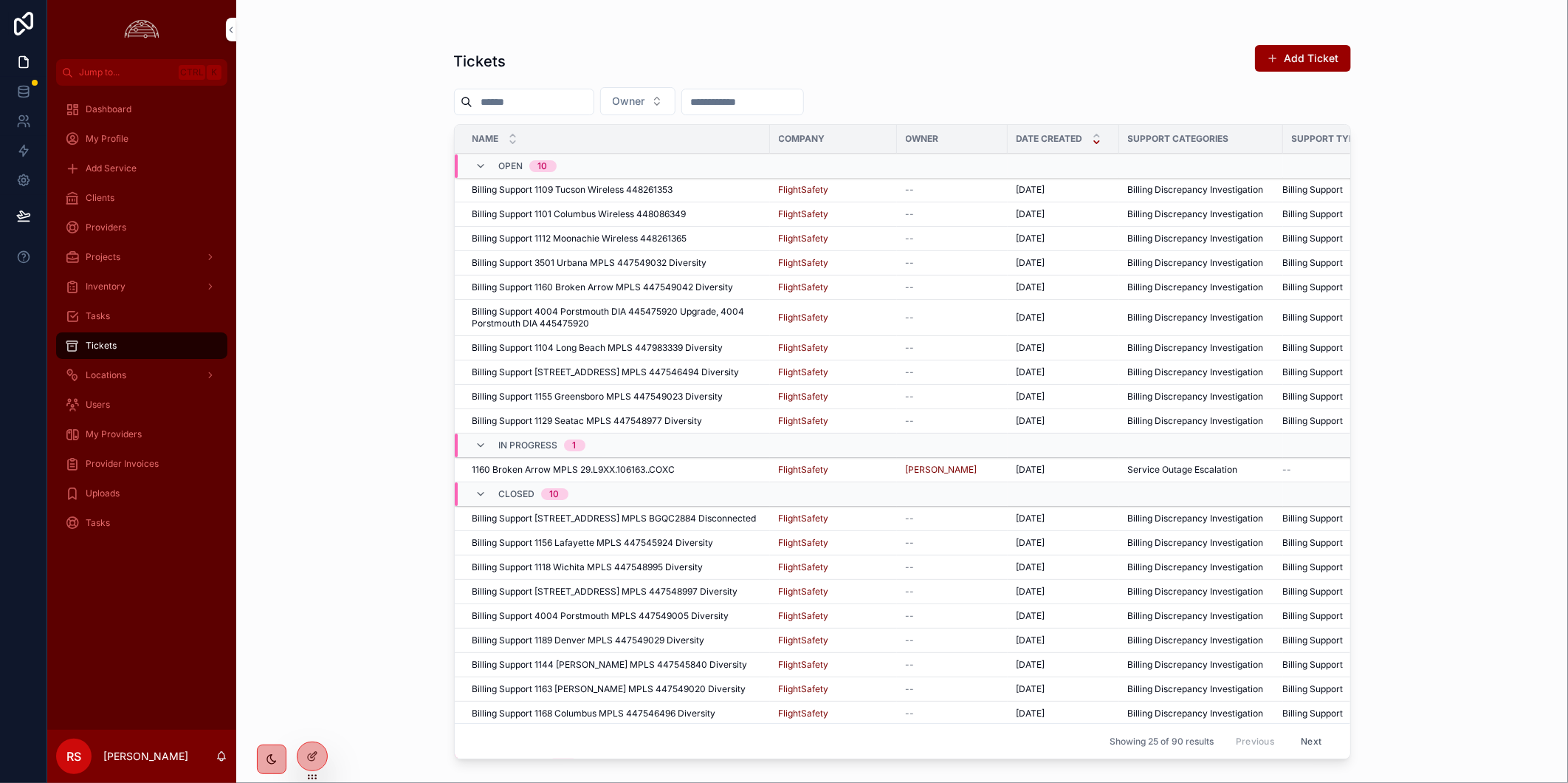
click at [685, 478] on td "1160 Broken Arrow MPLS 29.L9XX.106163..COXC 1160 Broken Arrow MPLS 29.L9XX.1061…" at bounding box center [612, 470] width 315 height 25
click at [685, 471] on div "1160 Broken Arrow MPLS 29.L9XX.106163..COXC 1160 Broken Arrow MPLS 29.L9XX.1061…" at bounding box center [616, 470] width 289 height 12
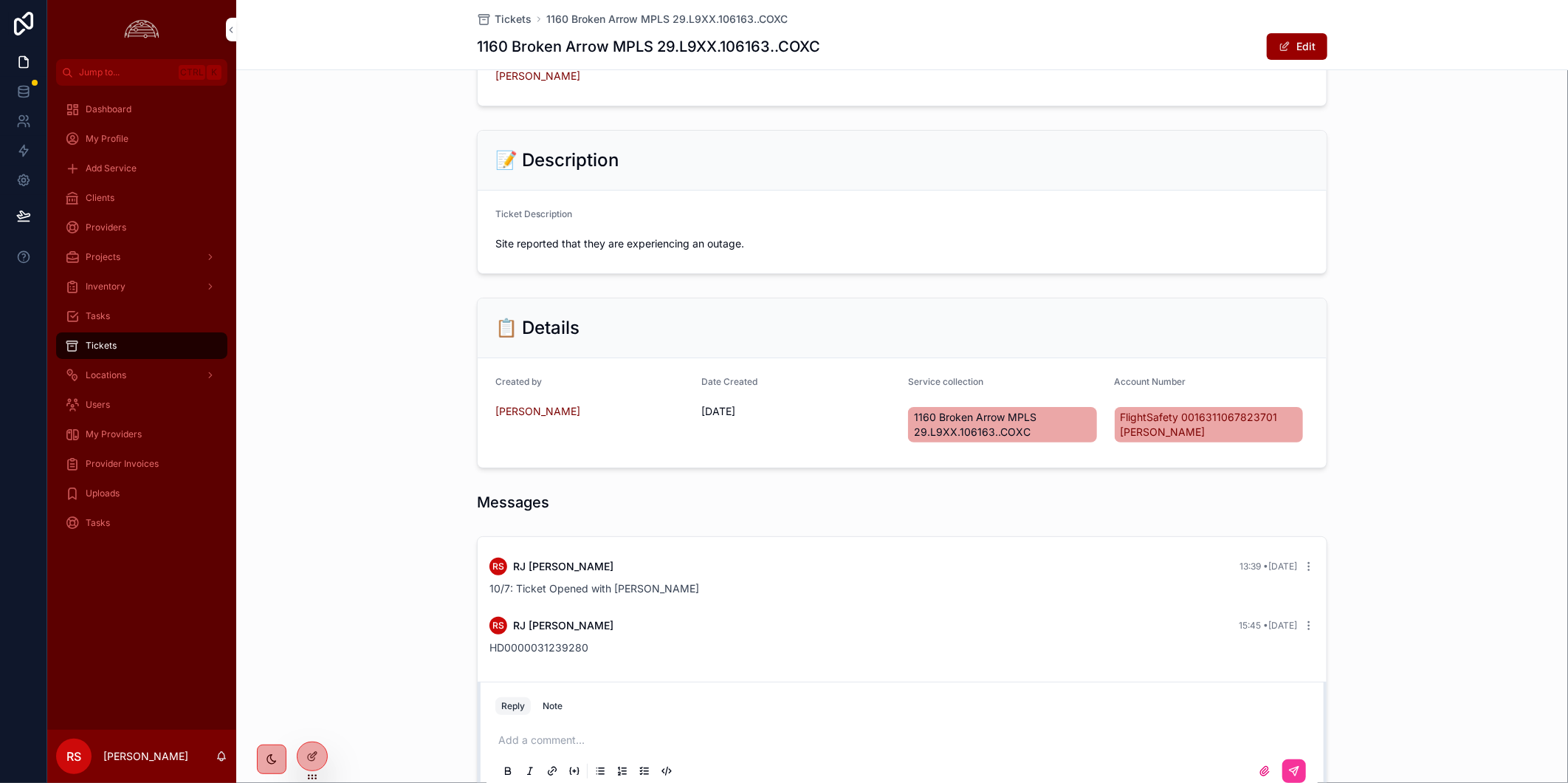
scroll to position [260, 0]
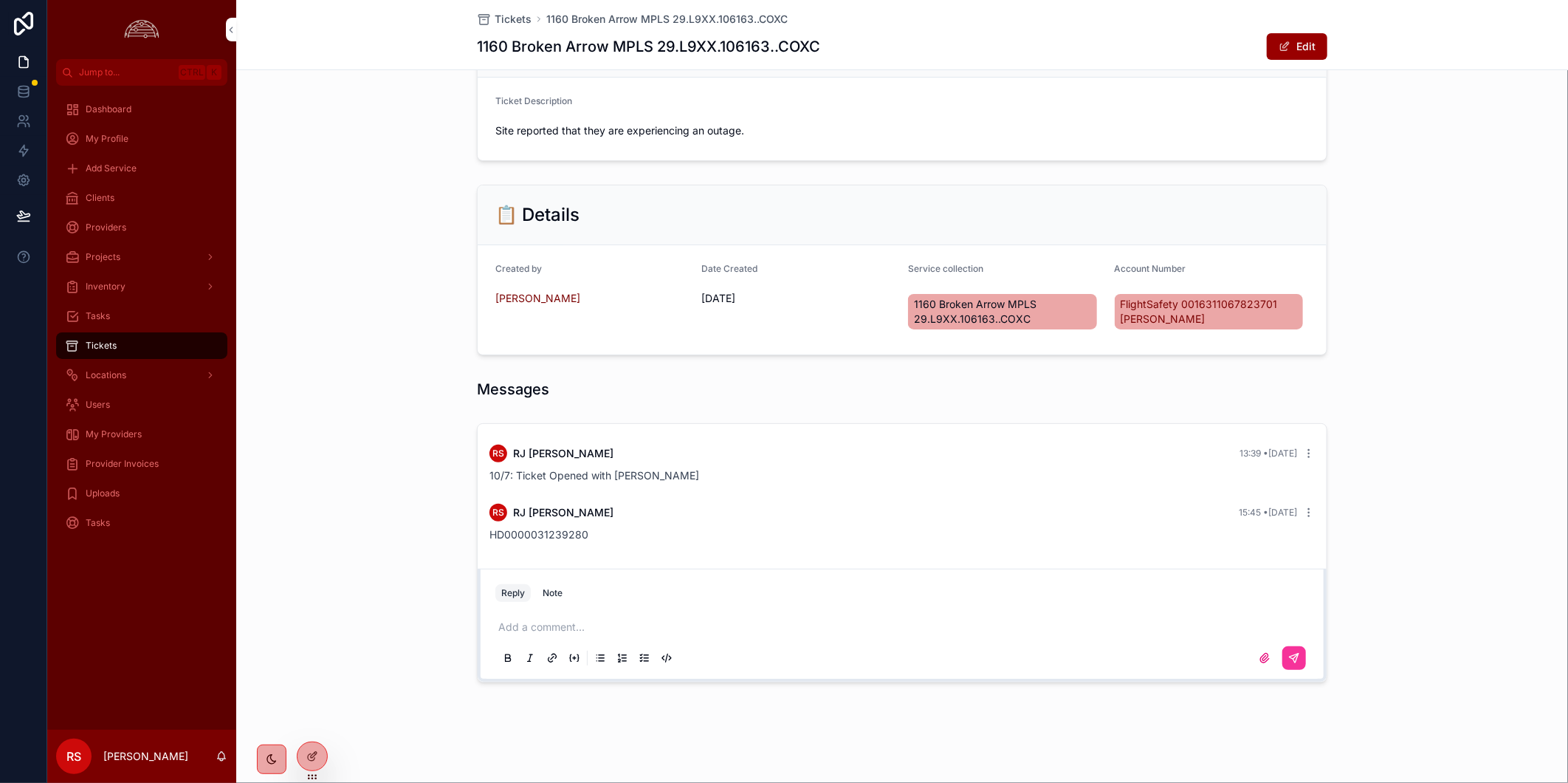
click at [810, 634] on p "scrollable content" at bounding box center [905, 627] width 814 height 15
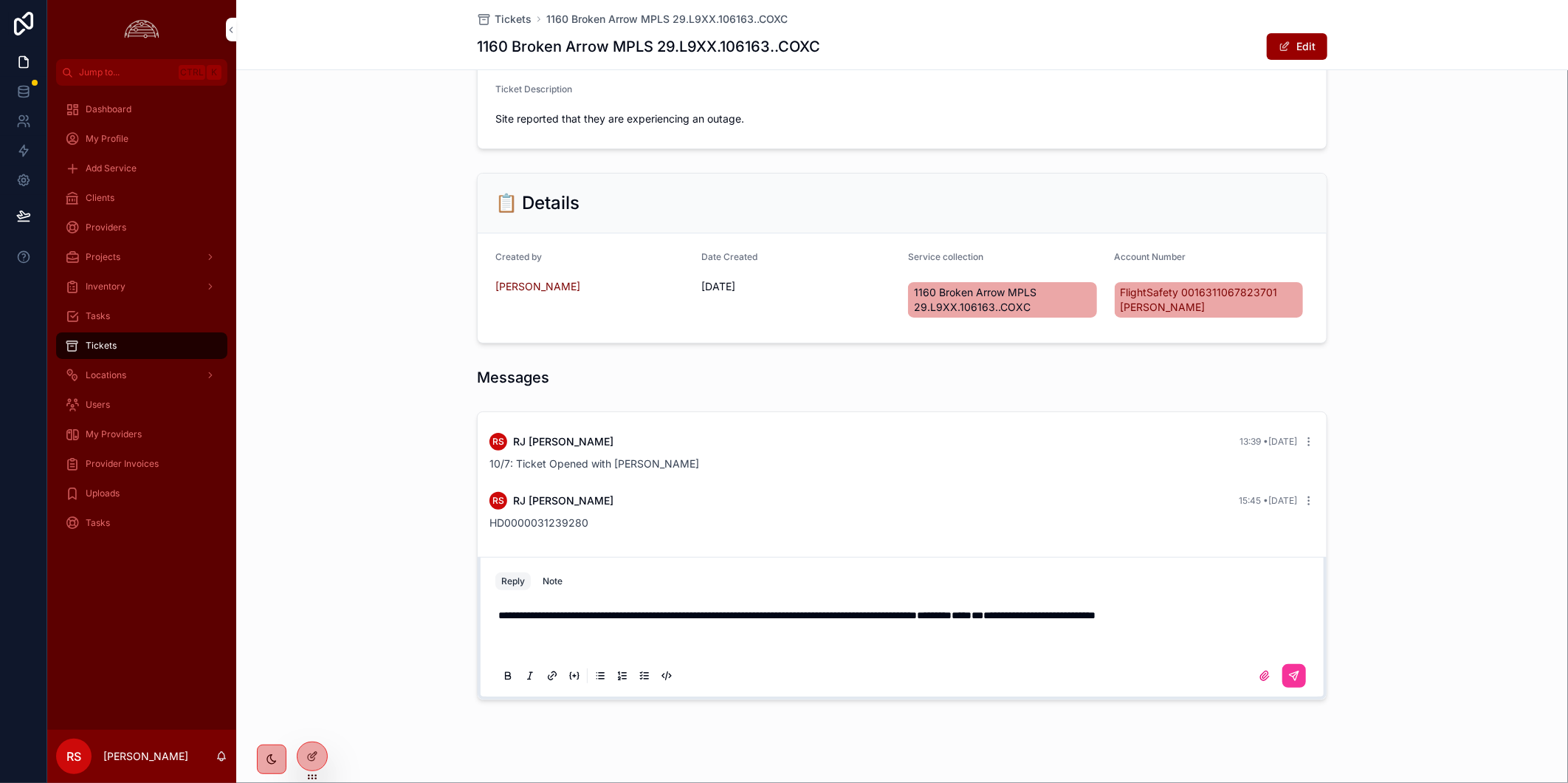
click at [1300, 690] on div "scrollable content" at bounding box center [902, 676] width 814 height 30
click at [1288, 681] on icon "scrollable content" at bounding box center [1294, 675] width 12 height 12
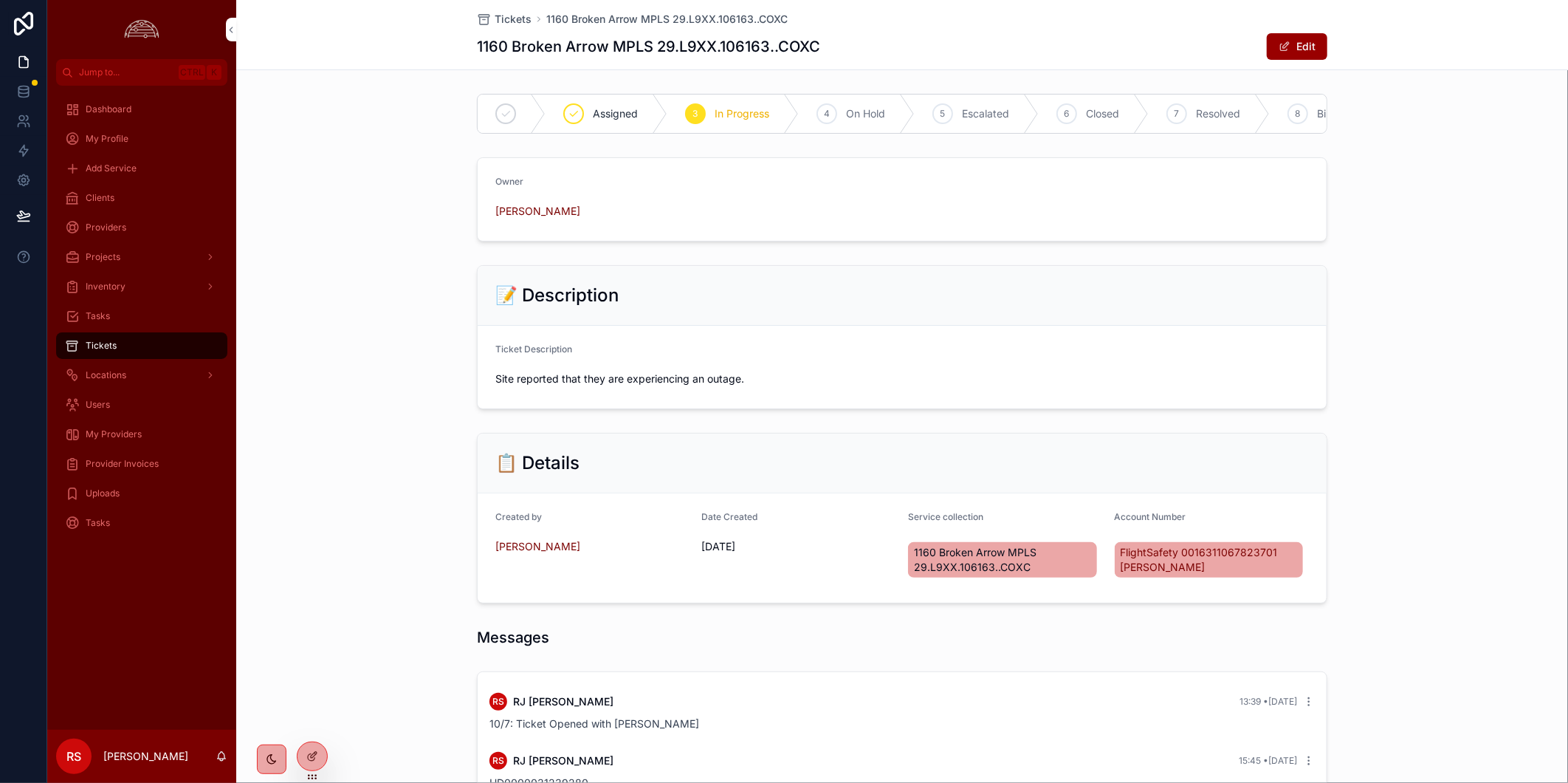
scroll to position [170, 0]
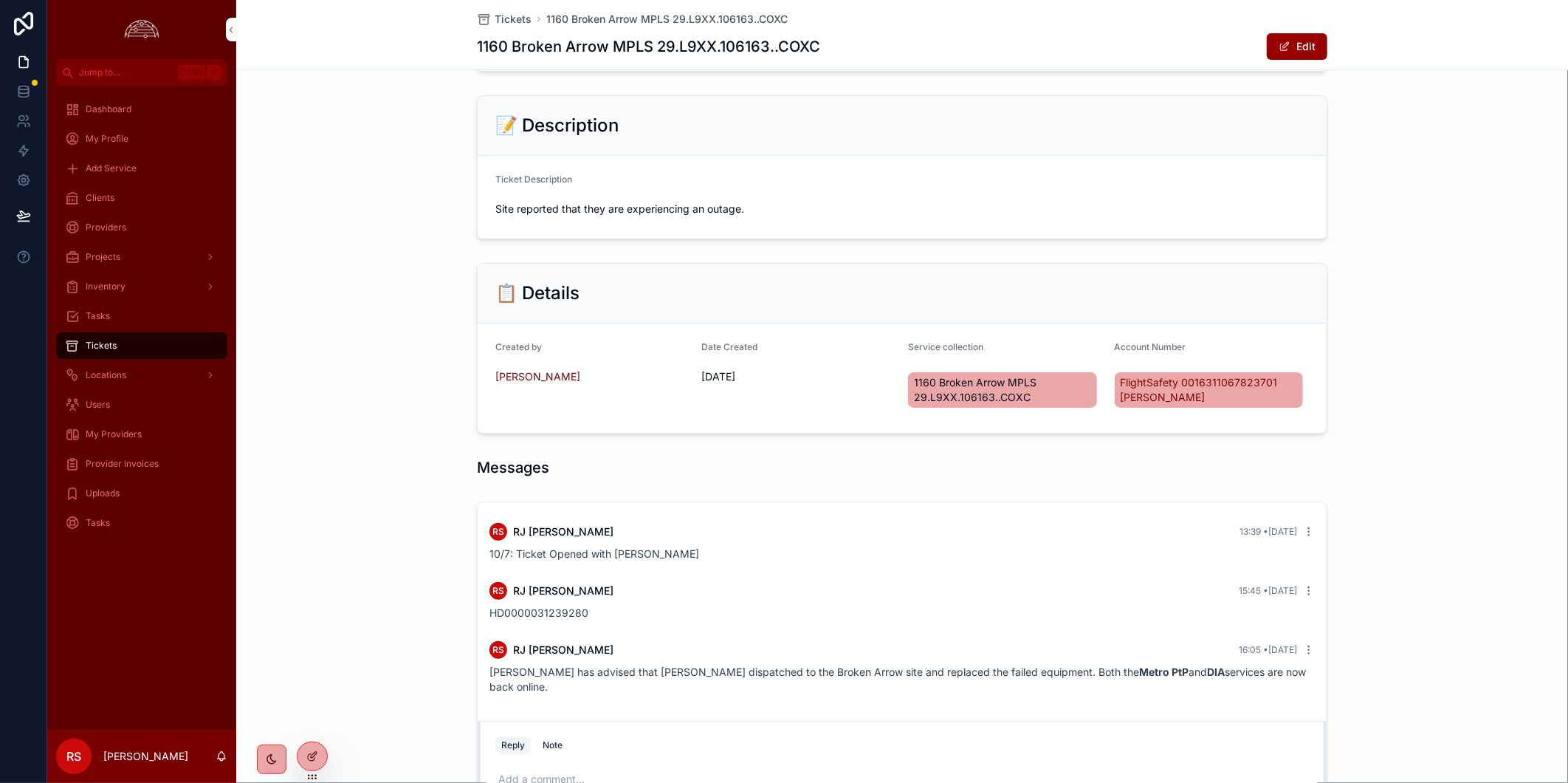
click at [1190, 124] on div "📝 Description" at bounding box center [902, 126] width 849 height 60
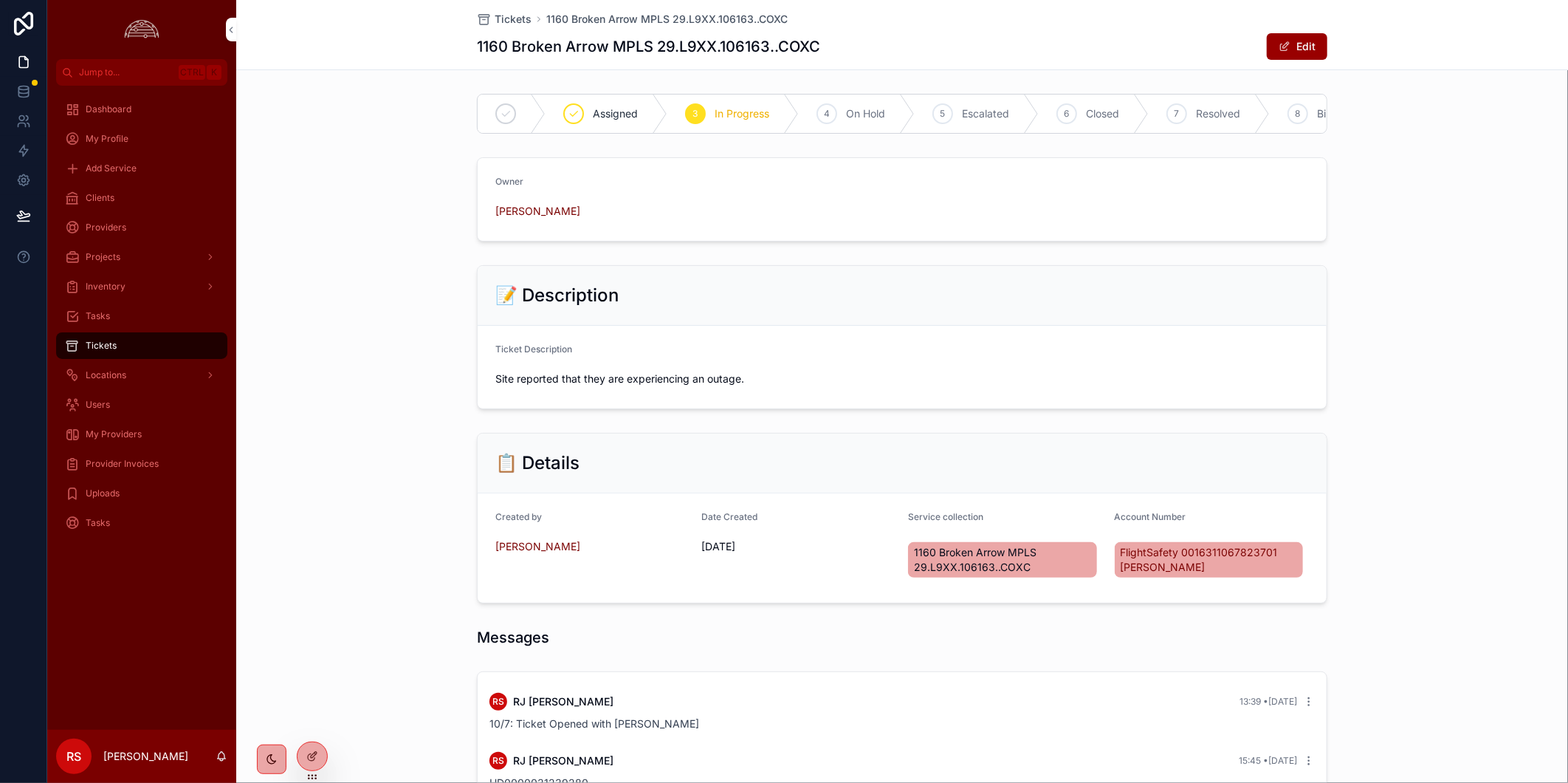
click at [0, 0] on icon "scrollable content" at bounding box center [0, 0] width 0 height 0
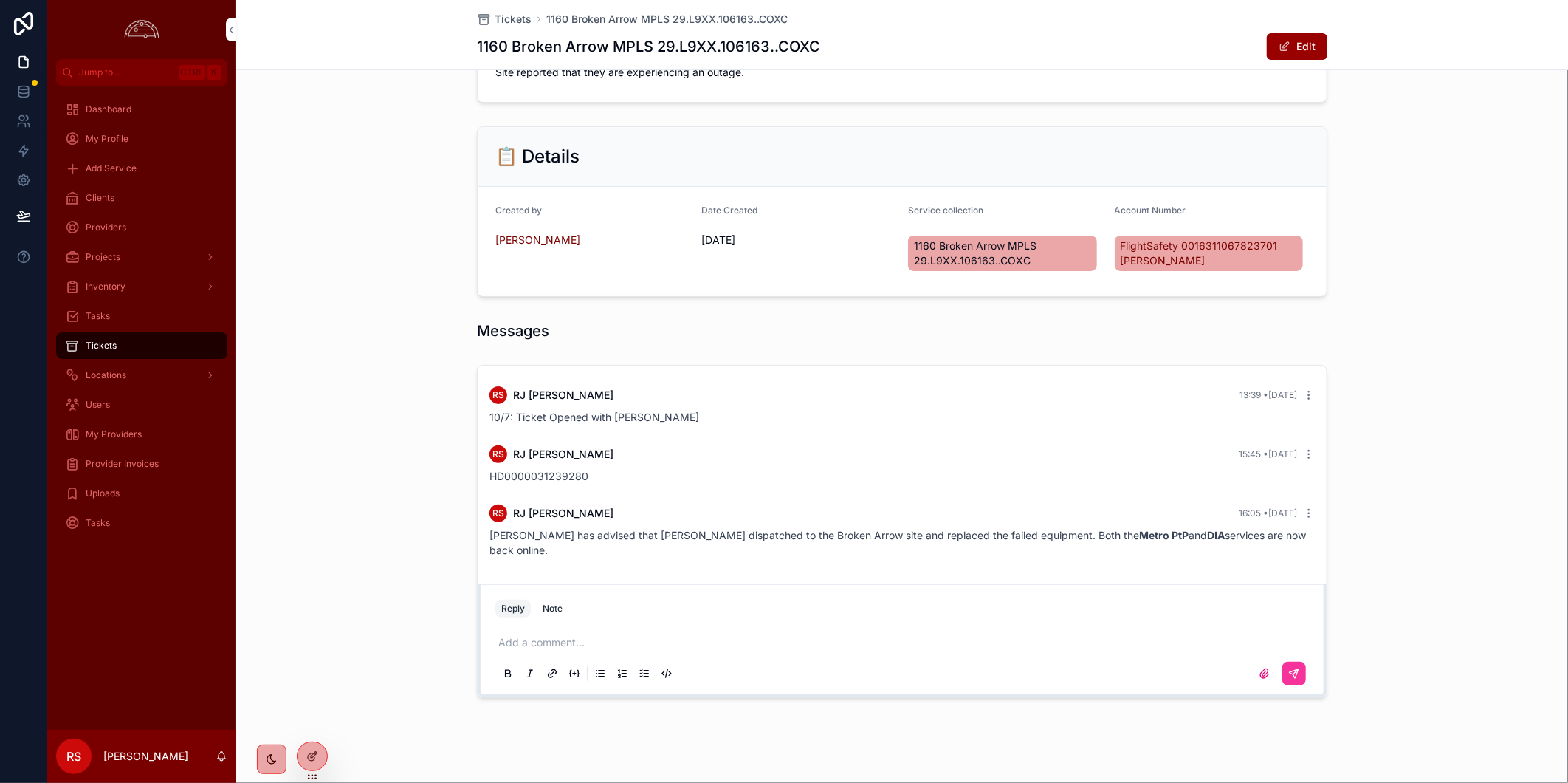
scroll to position [299, 0]
click at [130, 194] on div "Clients" at bounding box center [142, 198] width 153 height 24
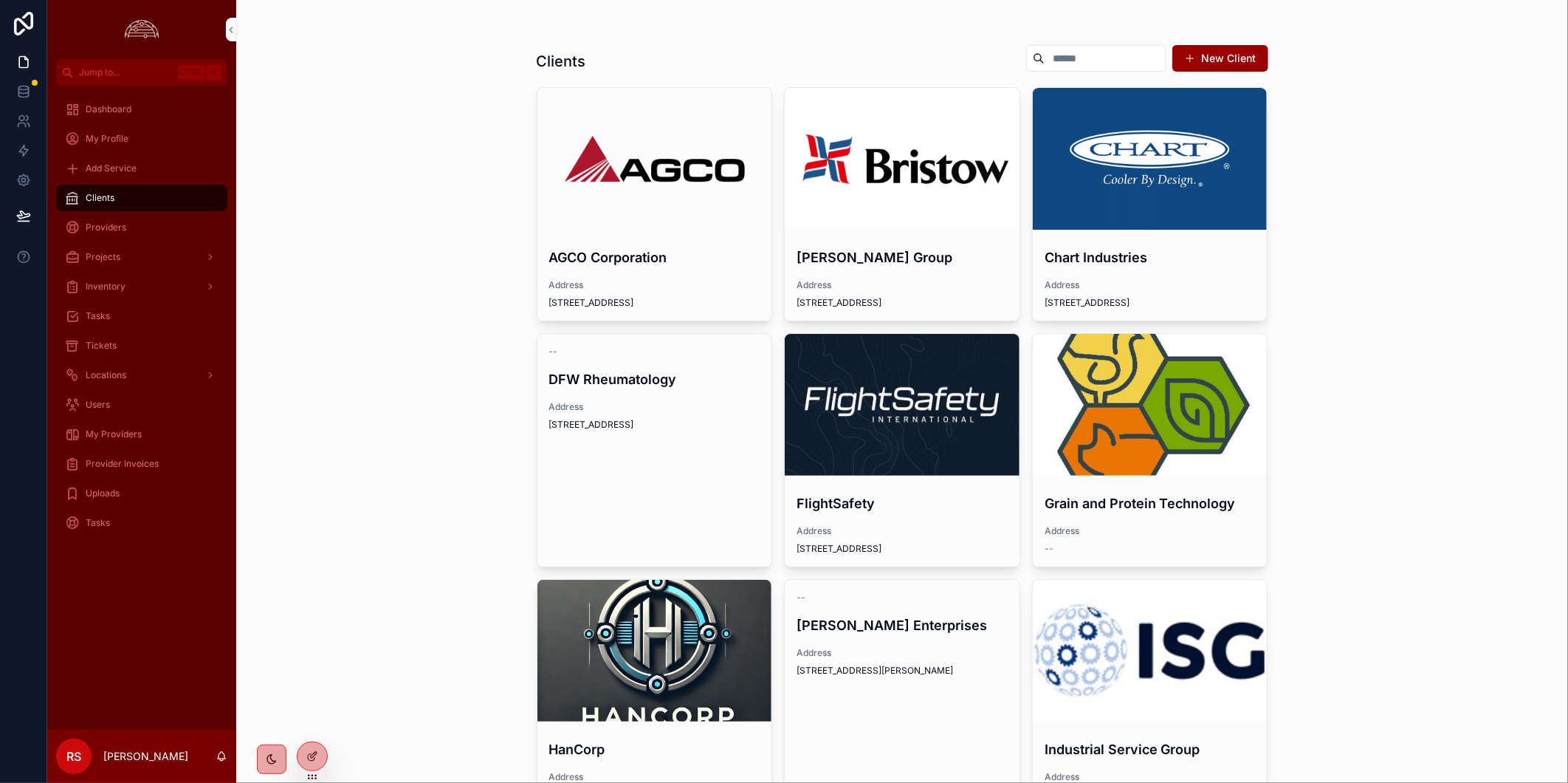
click at [933, 385] on div "scrollable content" at bounding box center [902, 404] width 235 height 142
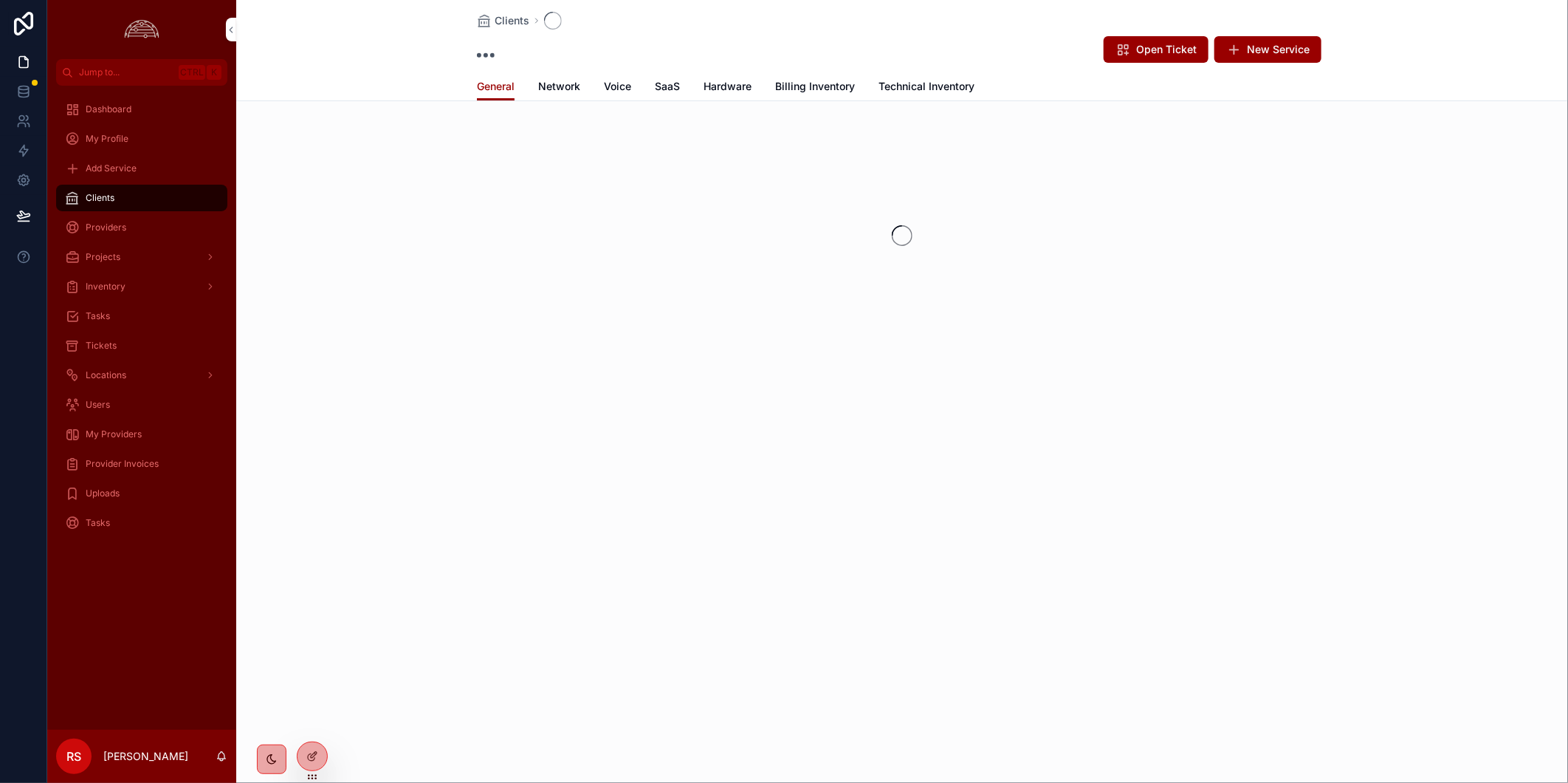
click at [808, 79] on span "Billing Inventory" at bounding box center [815, 86] width 80 height 15
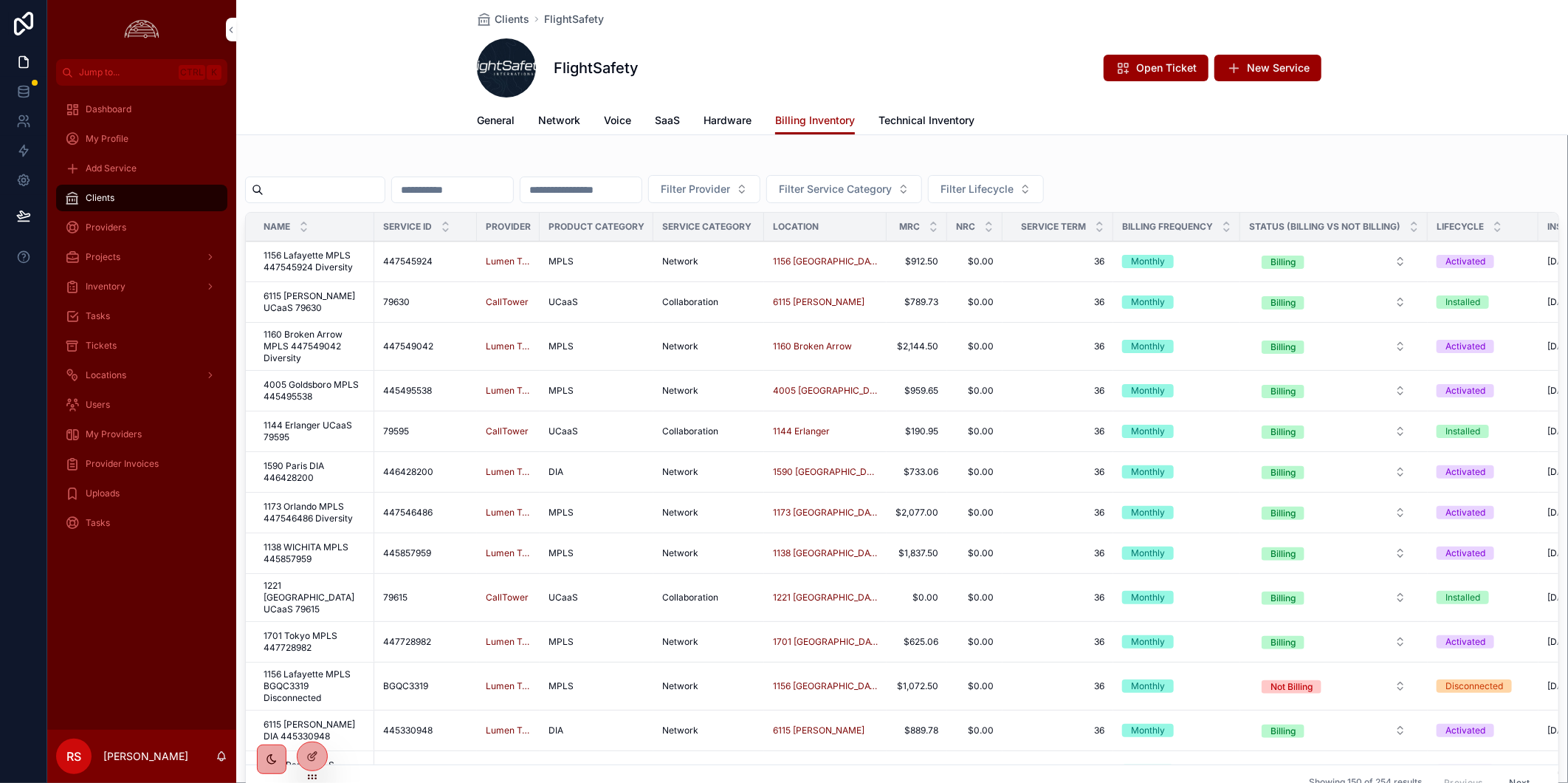
click at [362, 200] on input "scrollable content" at bounding box center [323, 190] width 121 height 21
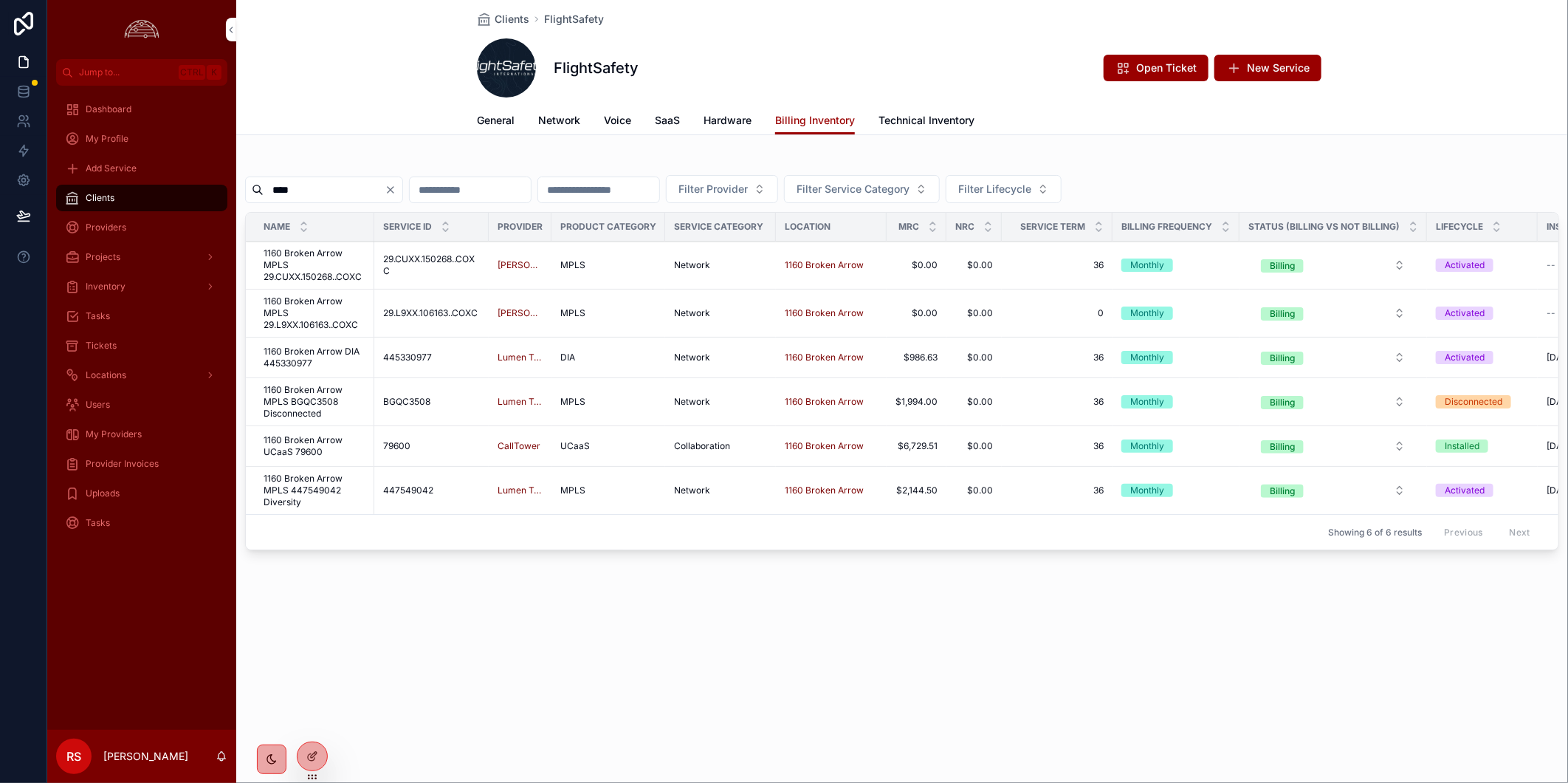
type input "****"
click at [318, 268] on span "1160 Broken Arrow MPLS 29.CUXX.150268..COXC" at bounding box center [314, 264] width 102 height 35
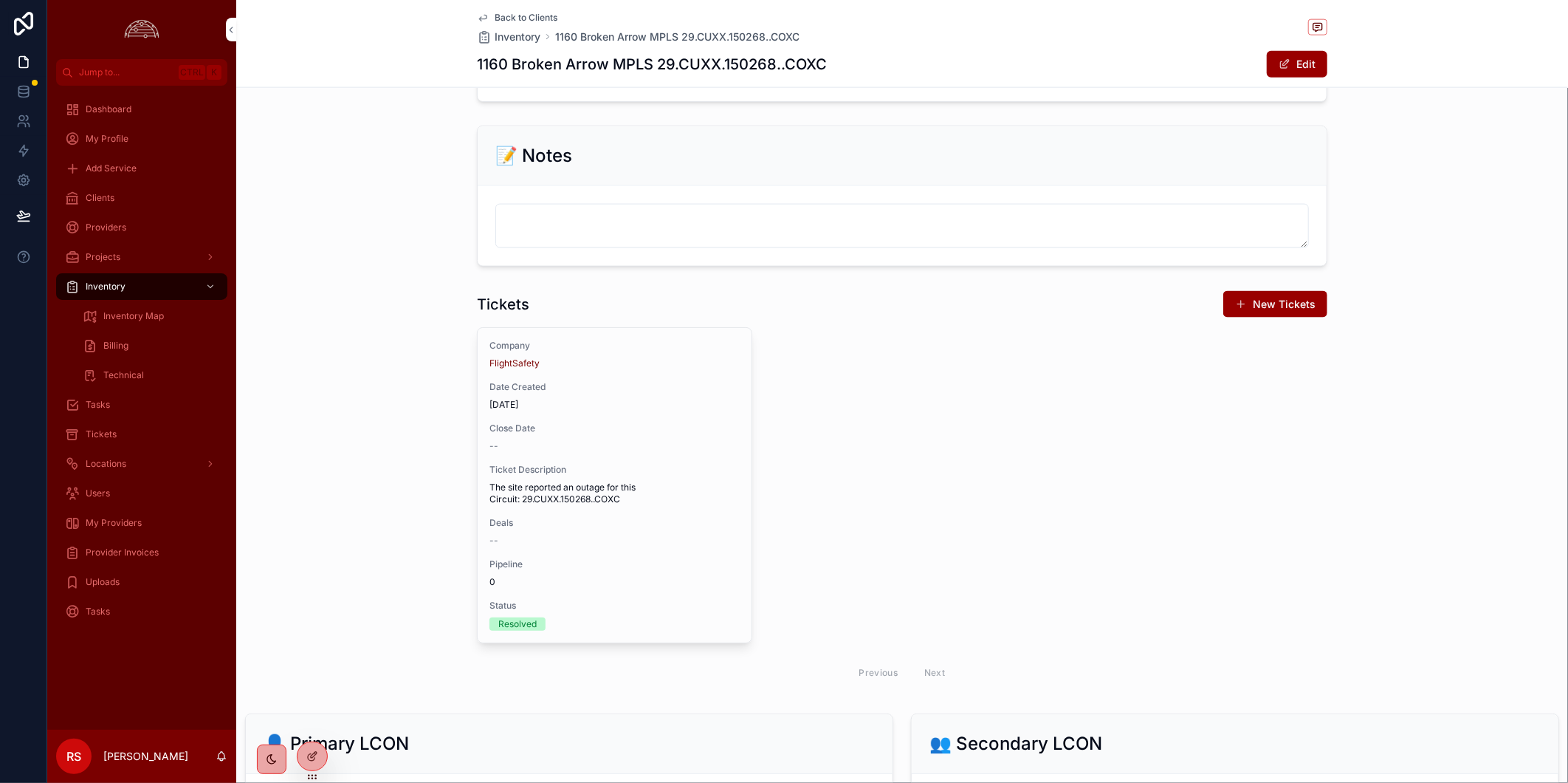
scroll to position [1230, 0]
